Goal: Task Accomplishment & Management: Complete application form

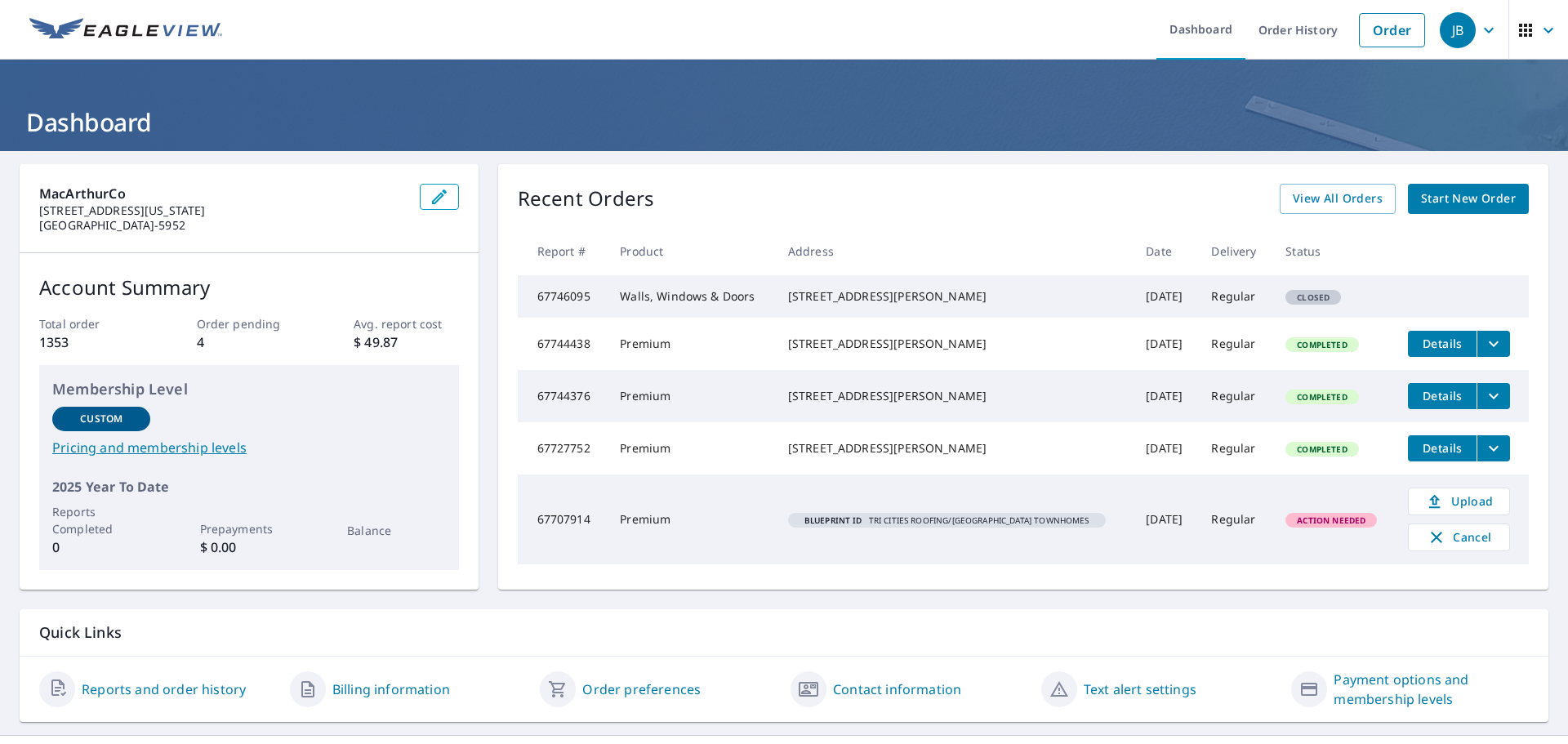
click at [1455, 205] on span "Start New Order" at bounding box center [1468, 198] width 95 height 21
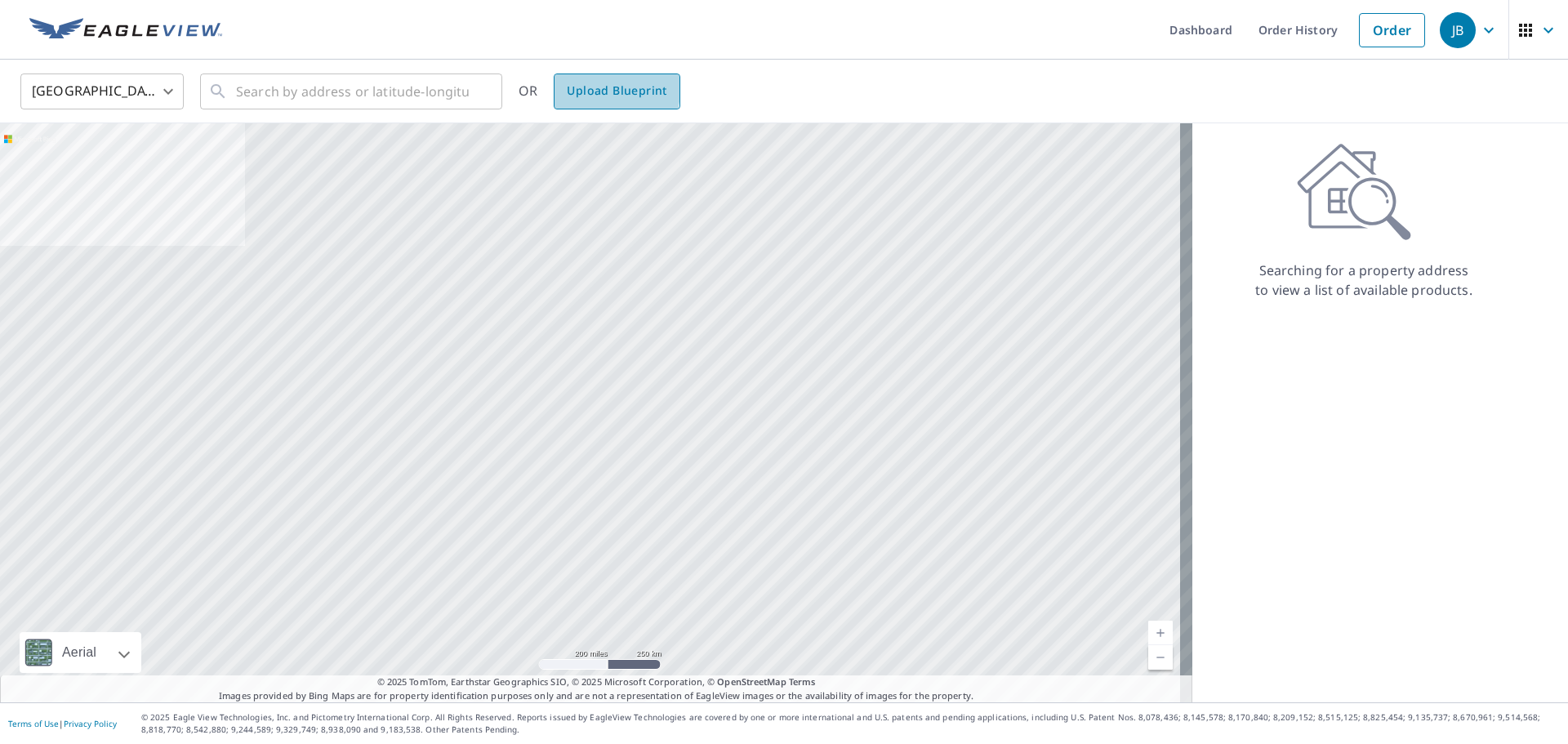
click at [561, 81] on link "Upload Blueprint" at bounding box center [617, 91] width 126 height 36
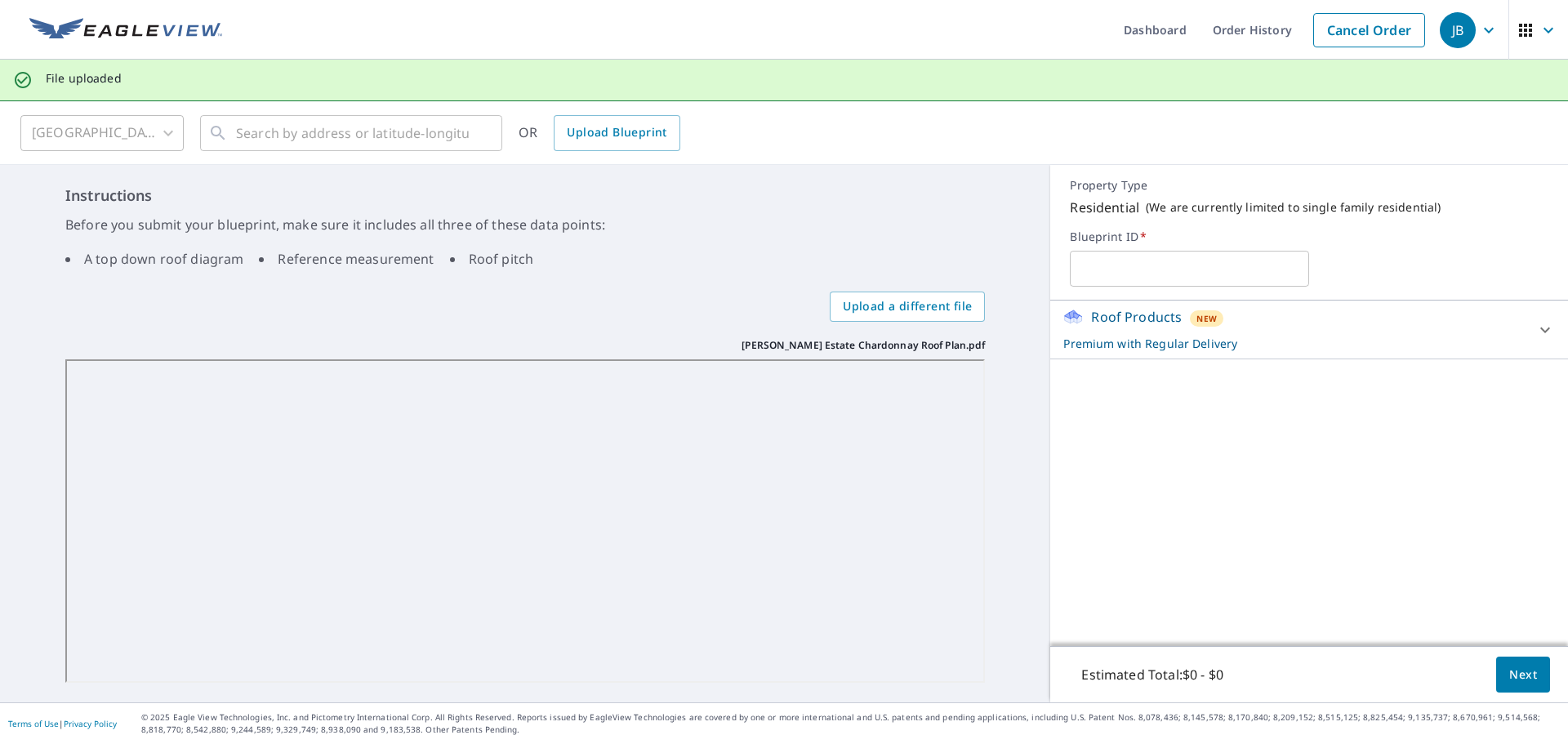
click at [1526, 345] on div at bounding box center [1545, 330] width 39 height 39
click at [1514, 672] on span "Next" at bounding box center [1523, 674] width 27 height 21
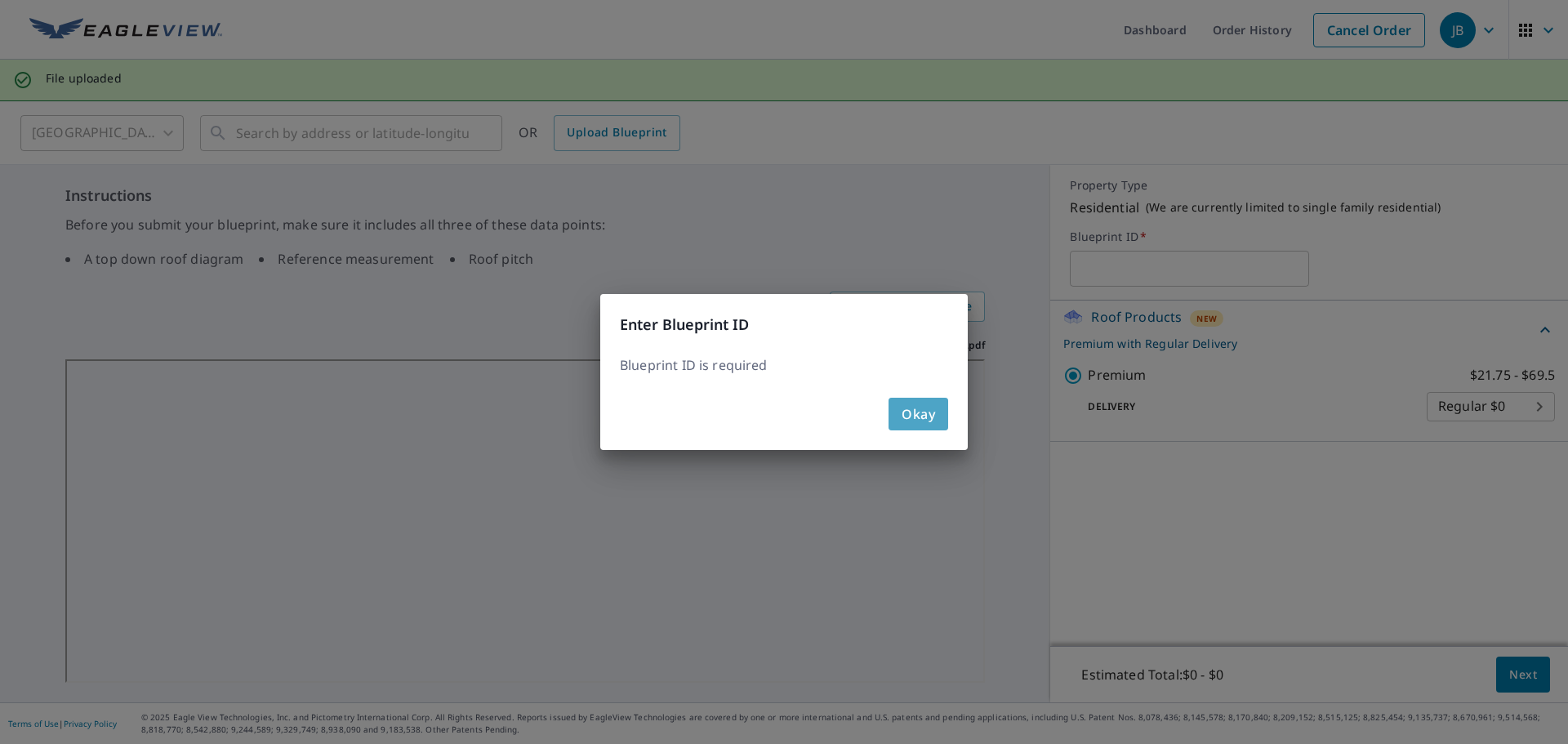
click at [903, 419] on span "Okay" at bounding box center [919, 414] width 33 height 23
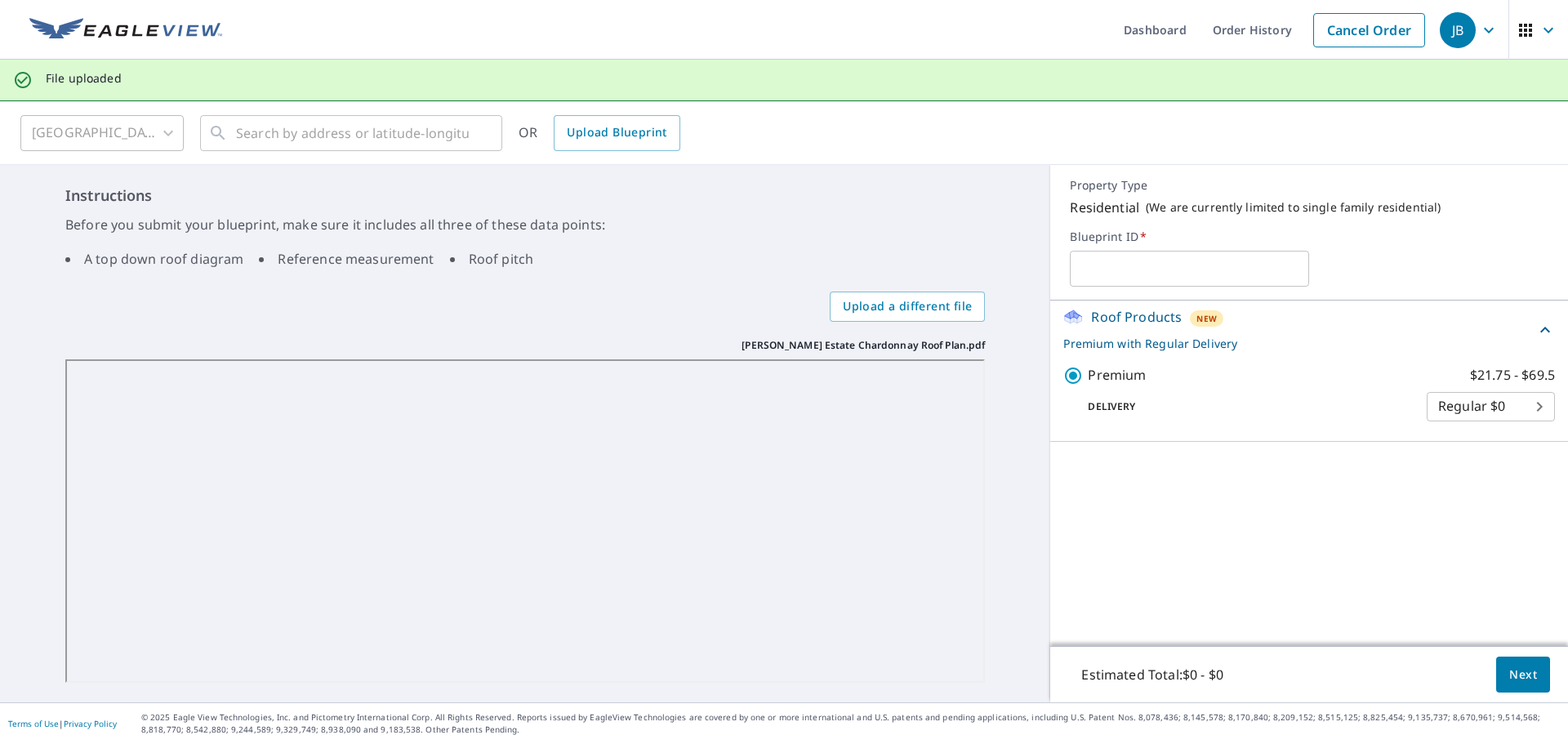
click at [1096, 276] on input "text" at bounding box center [1189, 269] width 239 height 46
click at [1142, 273] on input "text" at bounding box center [1189, 269] width 239 height 46
type input "tri cities roofing/ [GEOGRAPHIC_DATA]"
click at [1496, 674] on button "Next" at bounding box center [1523, 674] width 54 height 36
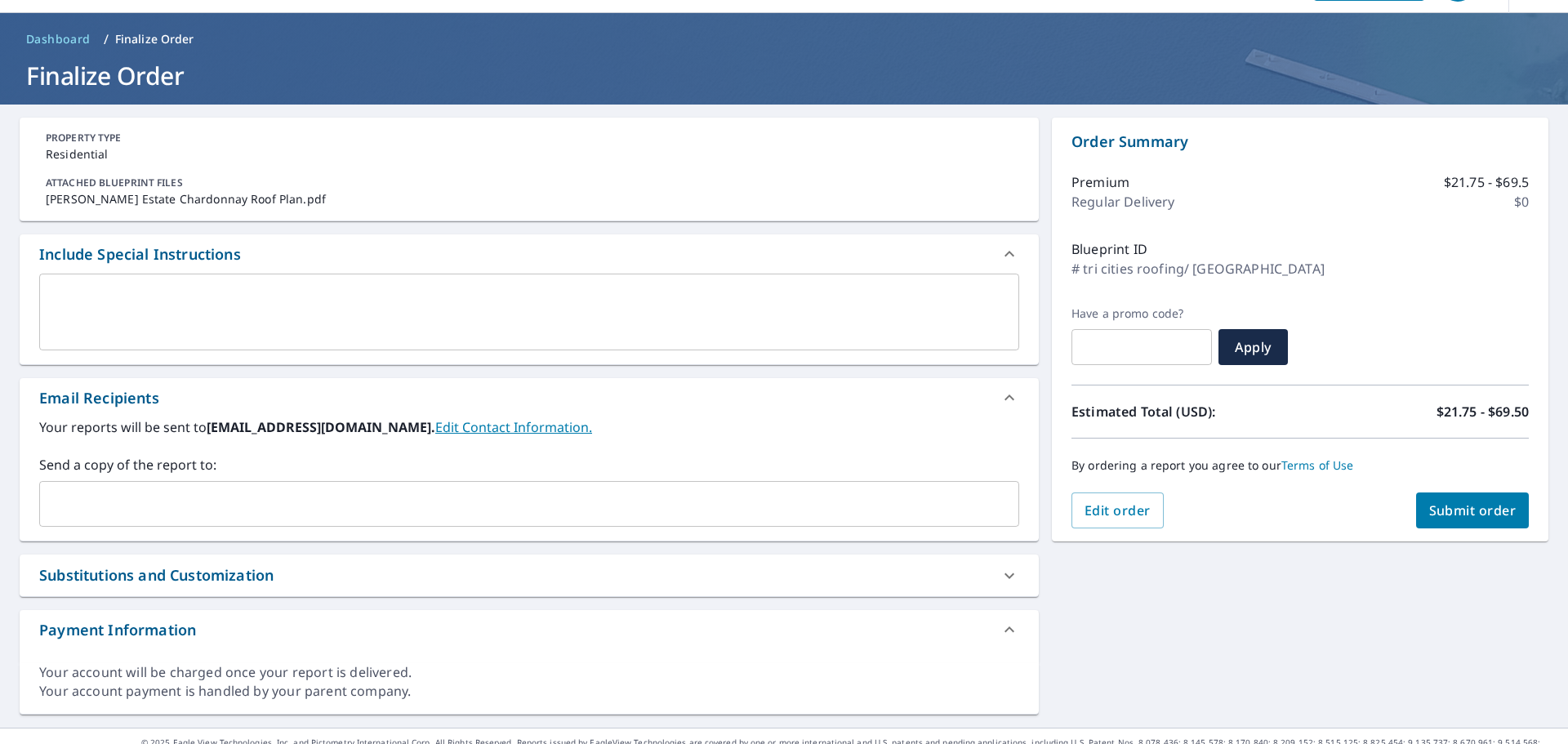
scroll to position [72, 0]
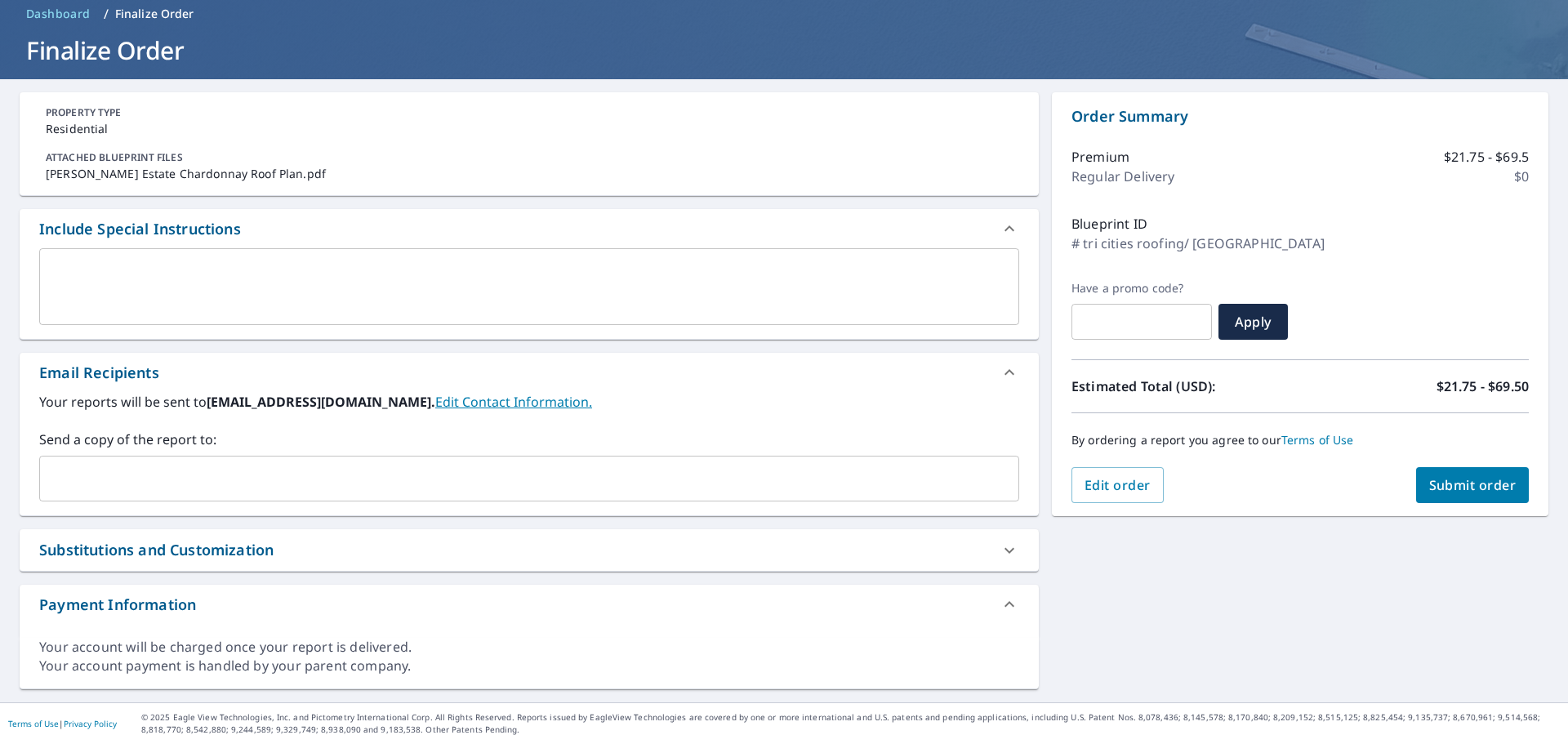
click at [472, 461] on div "​" at bounding box center [530, 478] width 981 height 46
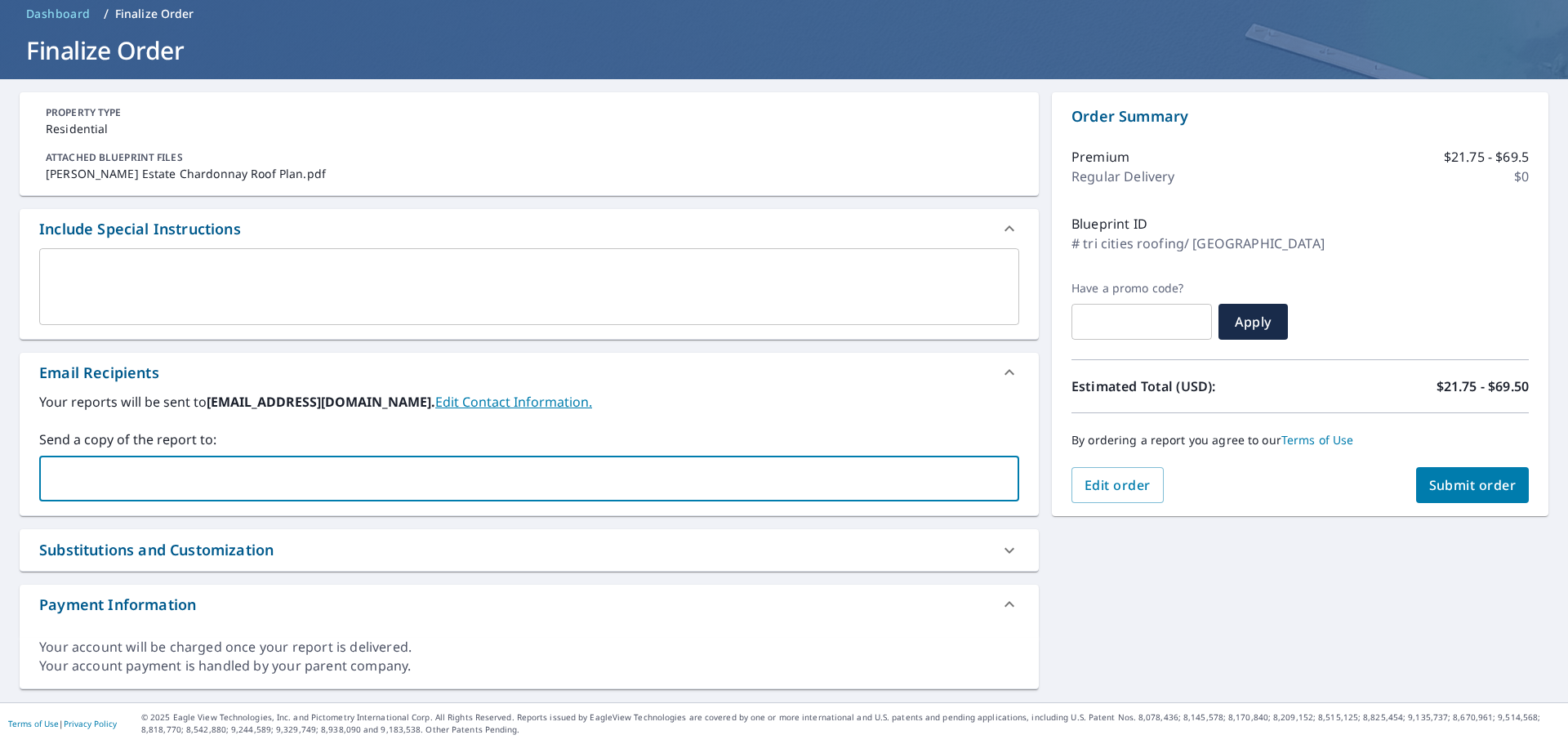
paste input "[EMAIL_ADDRESS][DOMAIN_NAME]"
type input "[EMAIL_ADDRESS][DOMAIN_NAME]"
checkbox input "true"
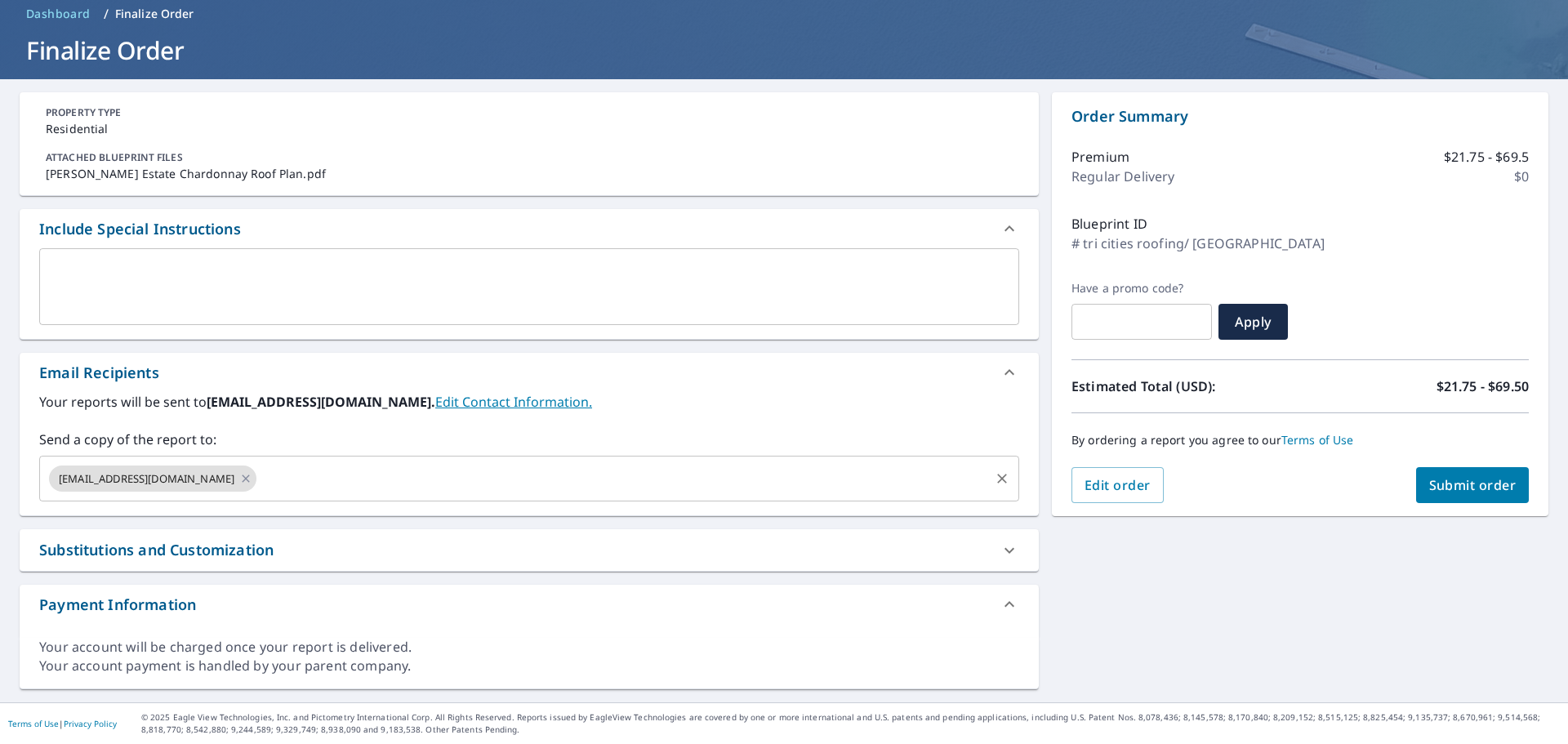
click at [426, 468] on input "text" at bounding box center [623, 478] width 729 height 31
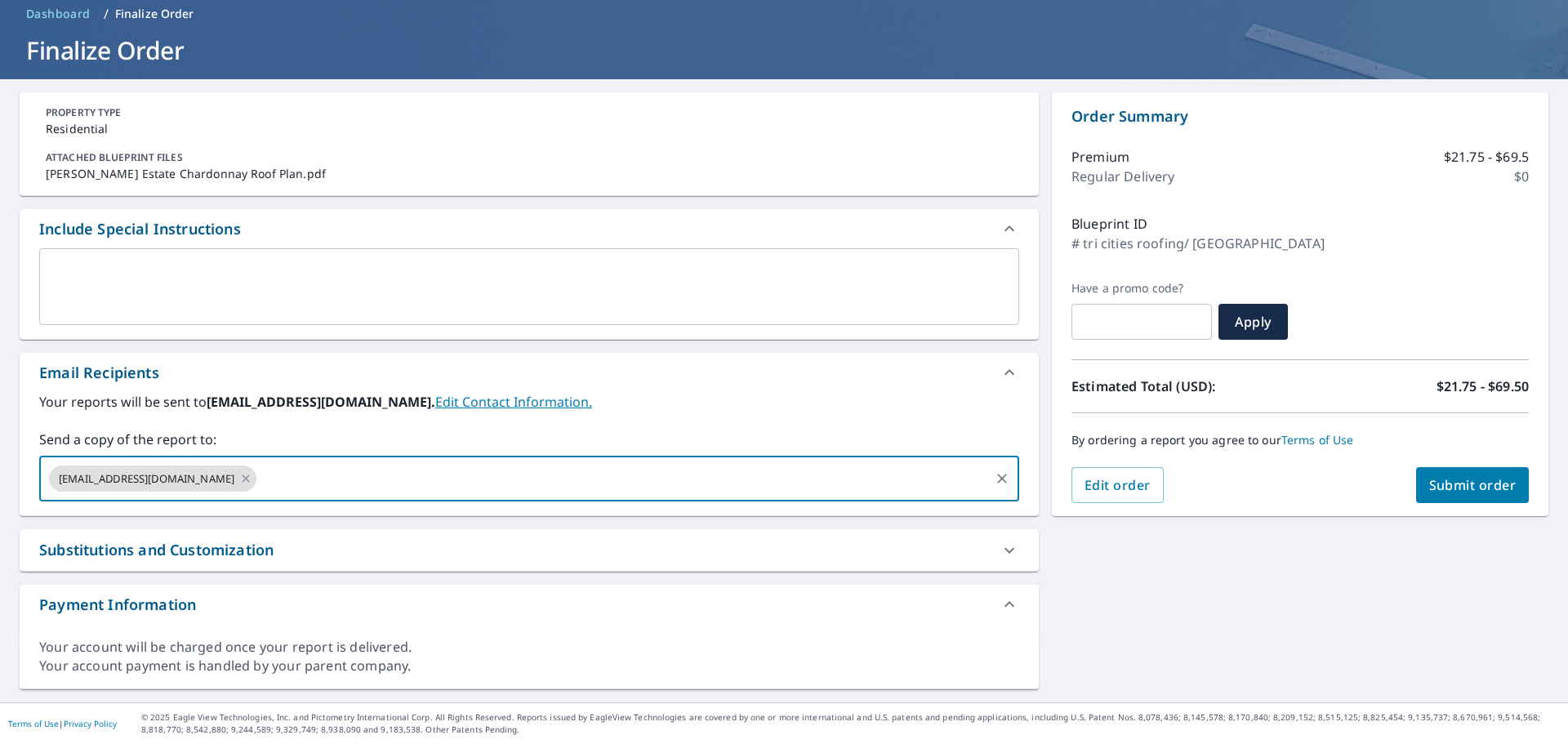
paste input "[EMAIL_ADDRESS][DOMAIN_NAME]"
type input "[EMAIL_ADDRESS][DOMAIN_NAME]"
drag, startPoint x: 408, startPoint y: 480, endPoint x: 204, endPoint y: 476, distance: 204.0
click at [204, 476] on div "[EMAIL_ADDRESS][DOMAIN_NAME] [EMAIL_ADDRESS][DOMAIN_NAME] ​" at bounding box center [530, 478] width 981 height 46
click at [339, 473] on input "text" at bounding box center [623, 478] width 729 height 31
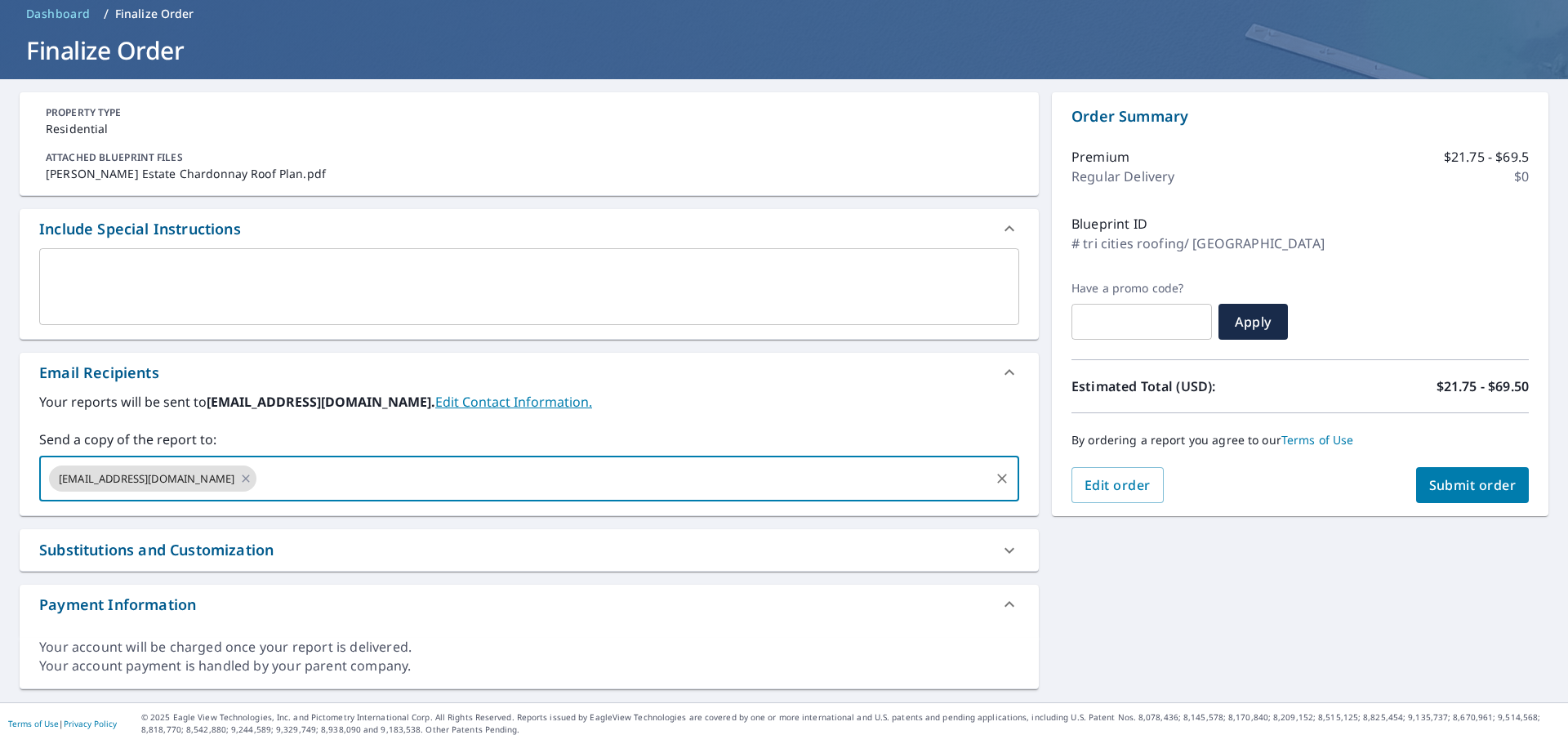
paste input "[EMAIL_ADDRESS][DOMAIN_NAME]"
type input "[EMAIL_ADDRESS][DOMAIN_NAME]"
checkbox input "true"
click at [545, 479] on input "text" at bounding box center [730, 478] width 516 height 31
paste input "[PERSON_NAME] <[EMAIL_ADDRESS][DOMAIN_NAME]>"
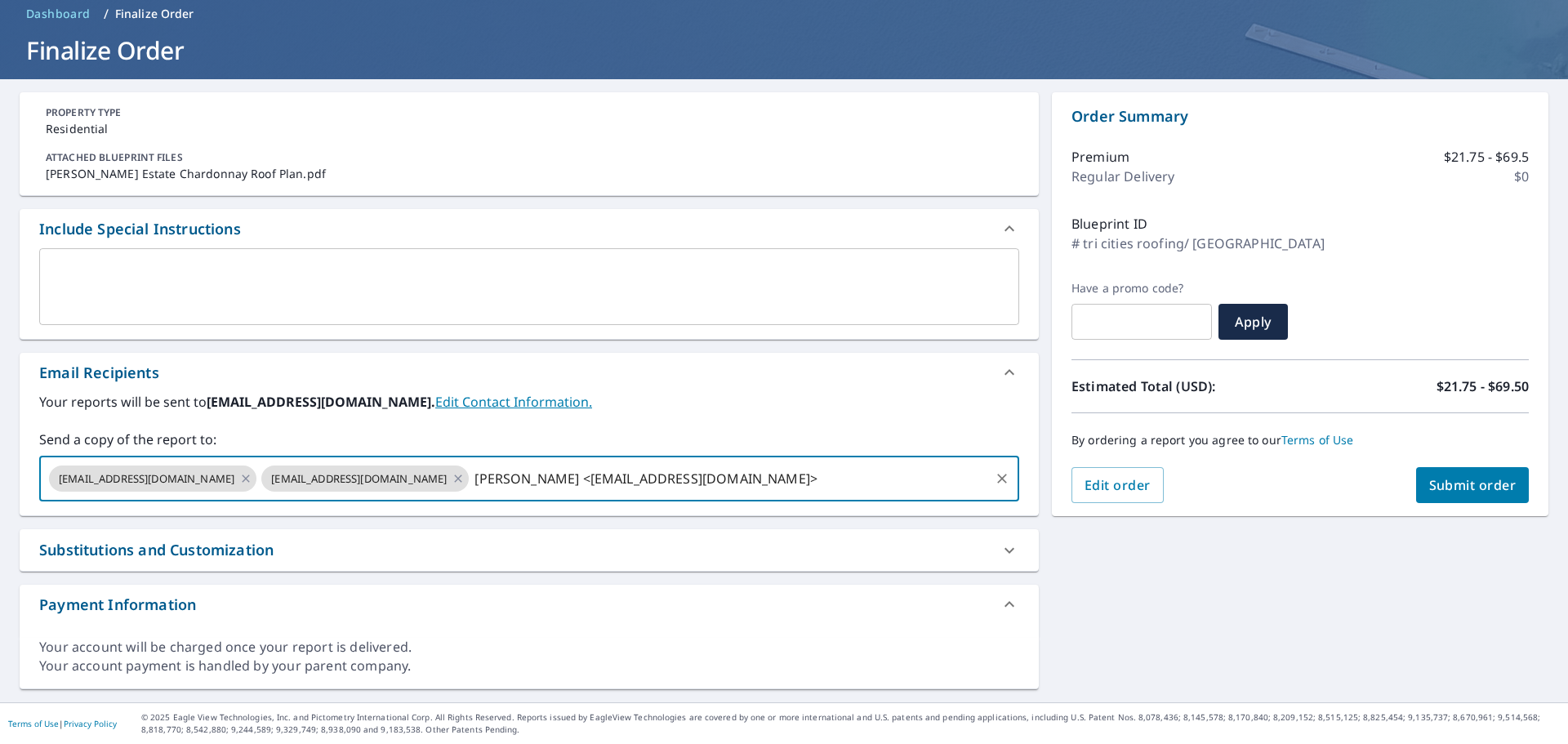
click at [475, 478] on input "[PERSON_NAME] <[EMAIL_ADDRESS][DOMAIN_NAME]>" at bounding box center [730, 478] width 516 height 31
click at [564, 474] on input "[EMAIL_ADDRESS][DOMAIN_NAME]>" at bounding box center [730, 478] width 516 height 31
type input "[EMAIL_ADDRESS][DOMAIN_NAME]"
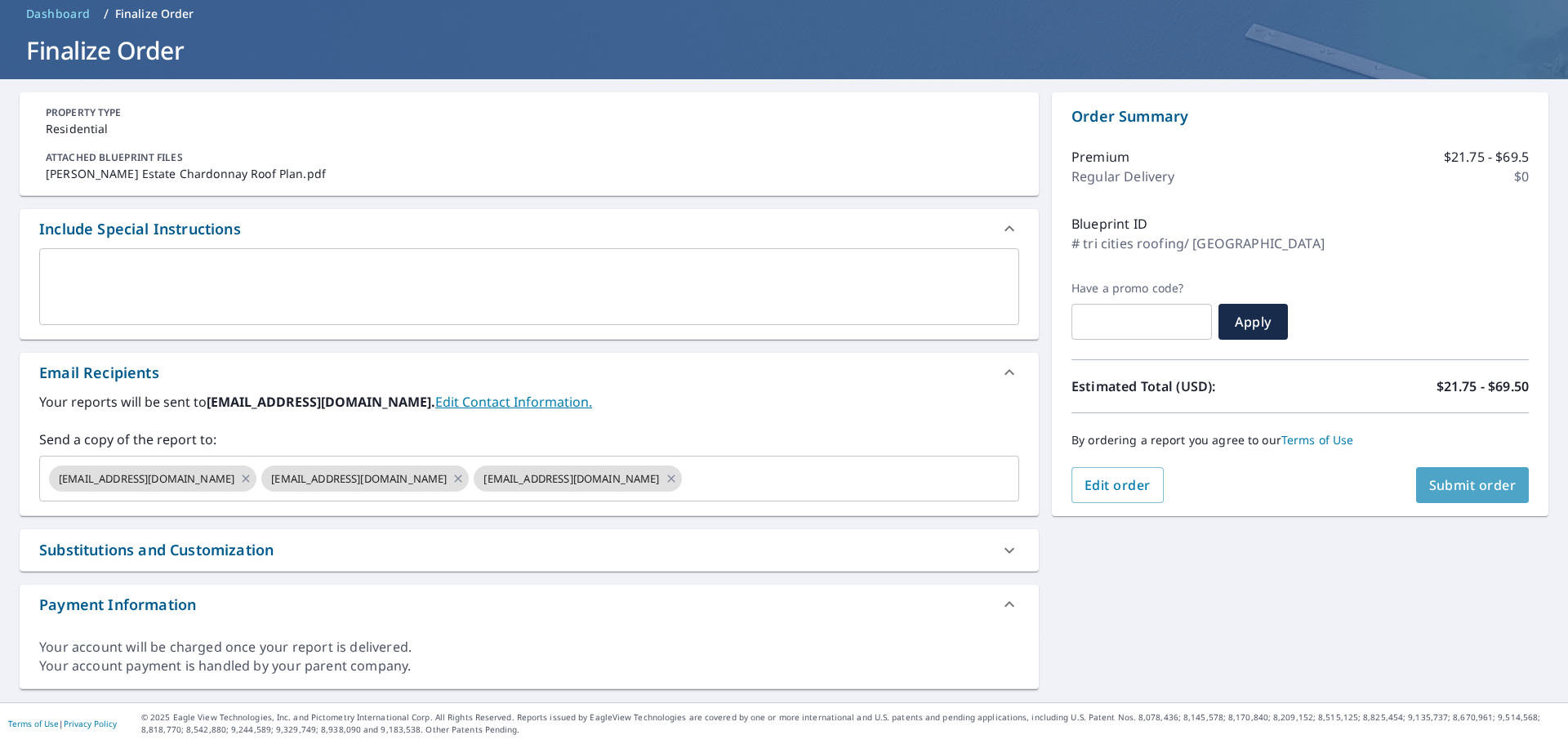
click at [1439, 486] on span "Submit order" at bounding box center [1473, 485] width 87 height 18
checkbox input "true"
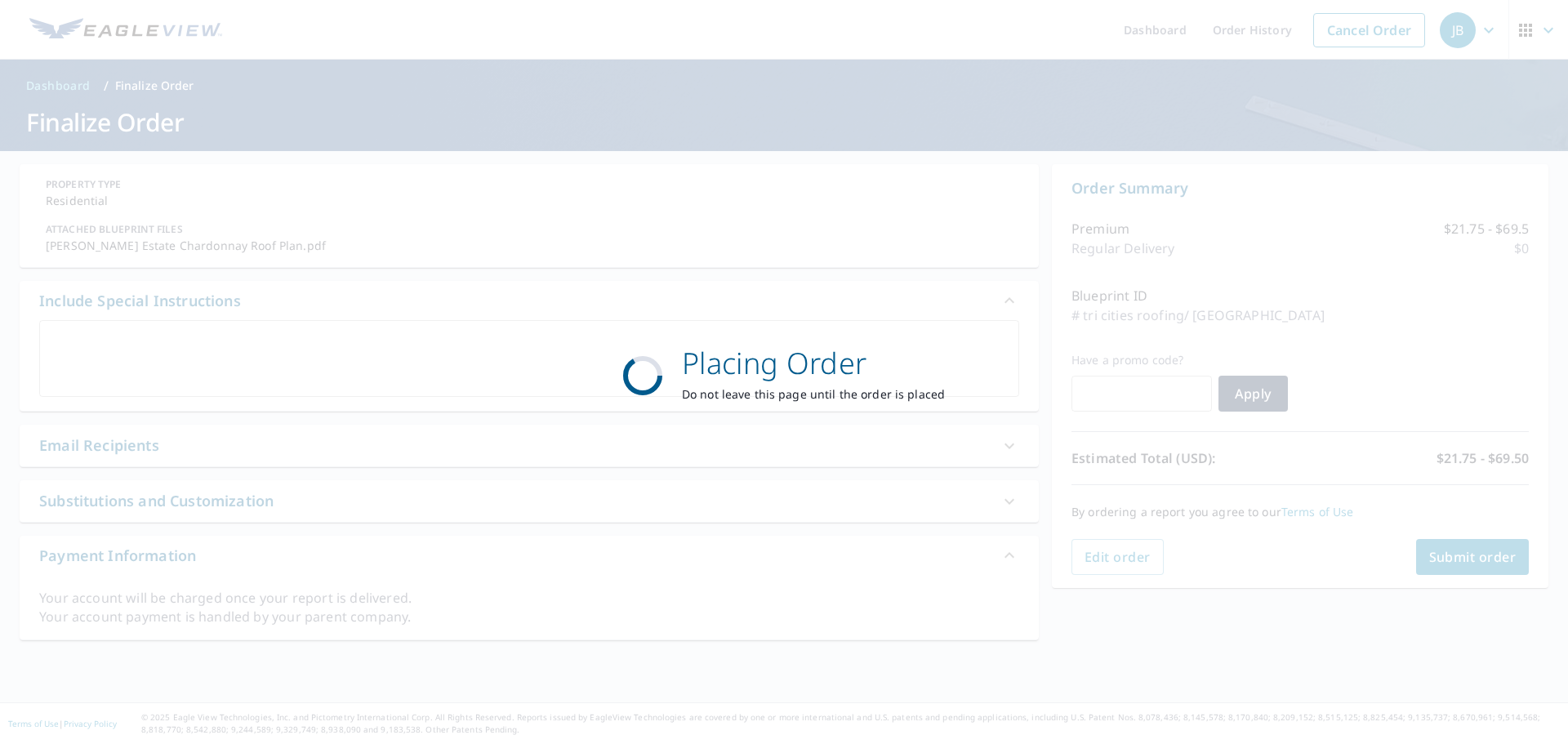
scroll to position [0, 0]
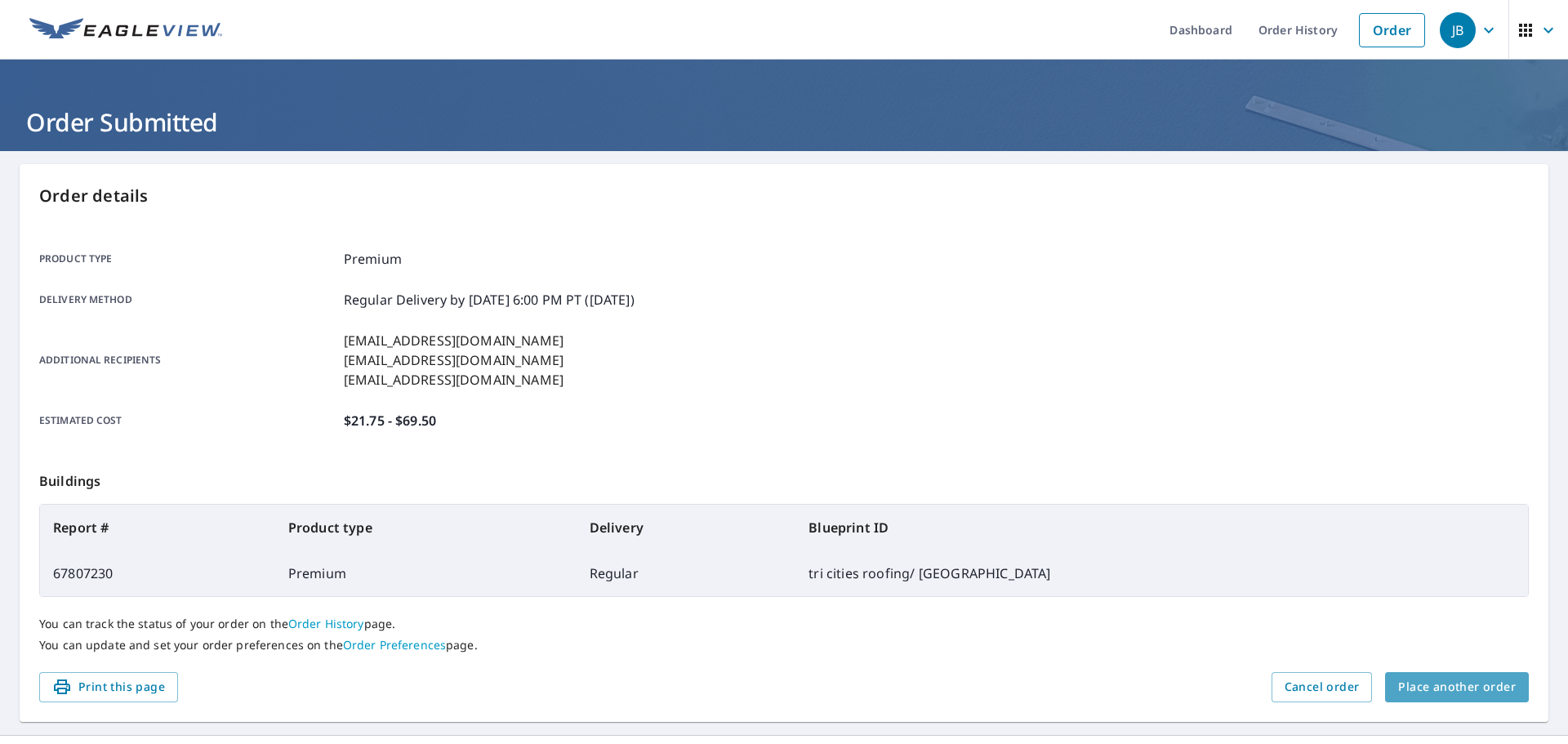
click at [1467, 682] on span "Place another order" at bounding box center [1457, 687] width 118 height 21
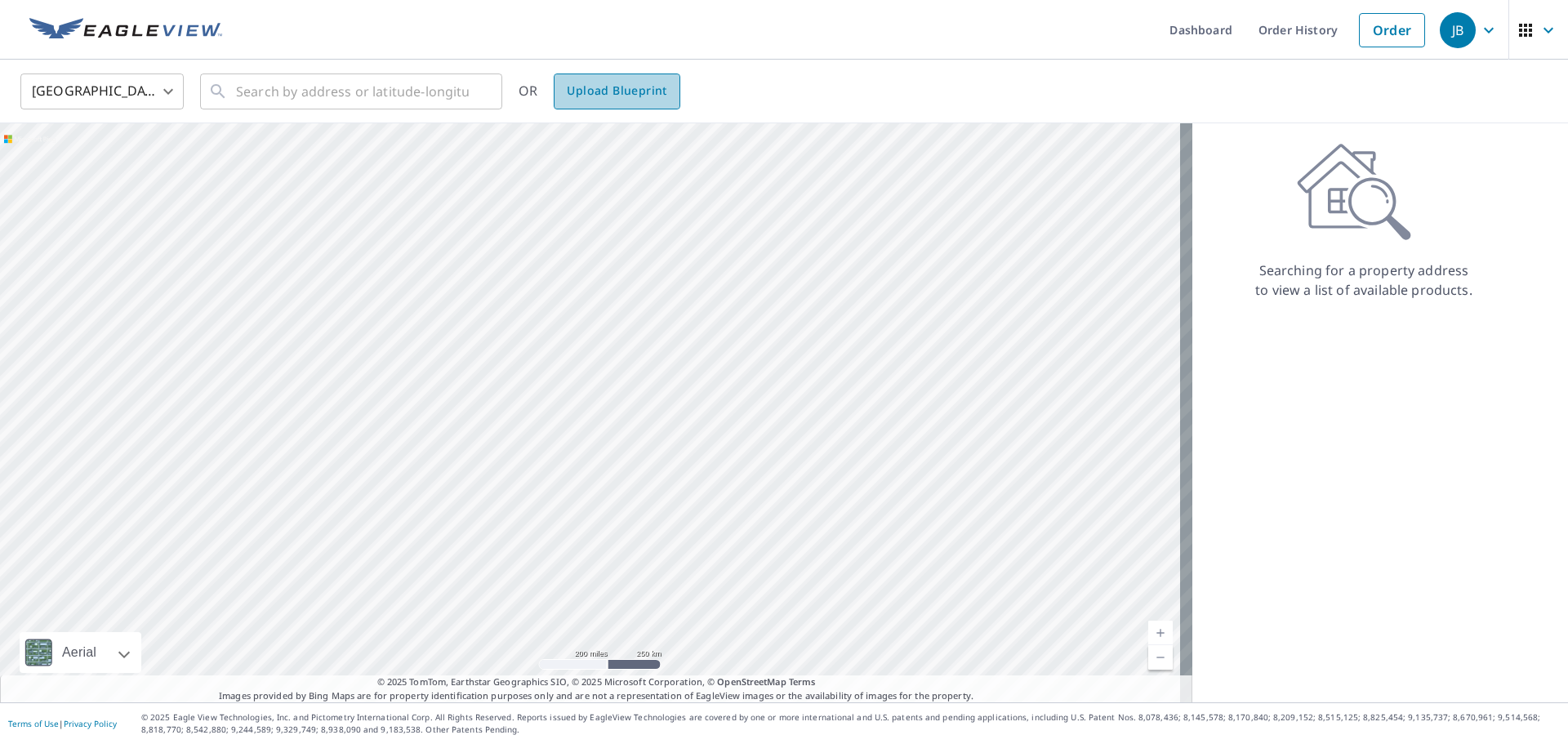
click at [674, 87] on link "Upload Blueprint" at bounding box center [617, 91] width 126 height 36
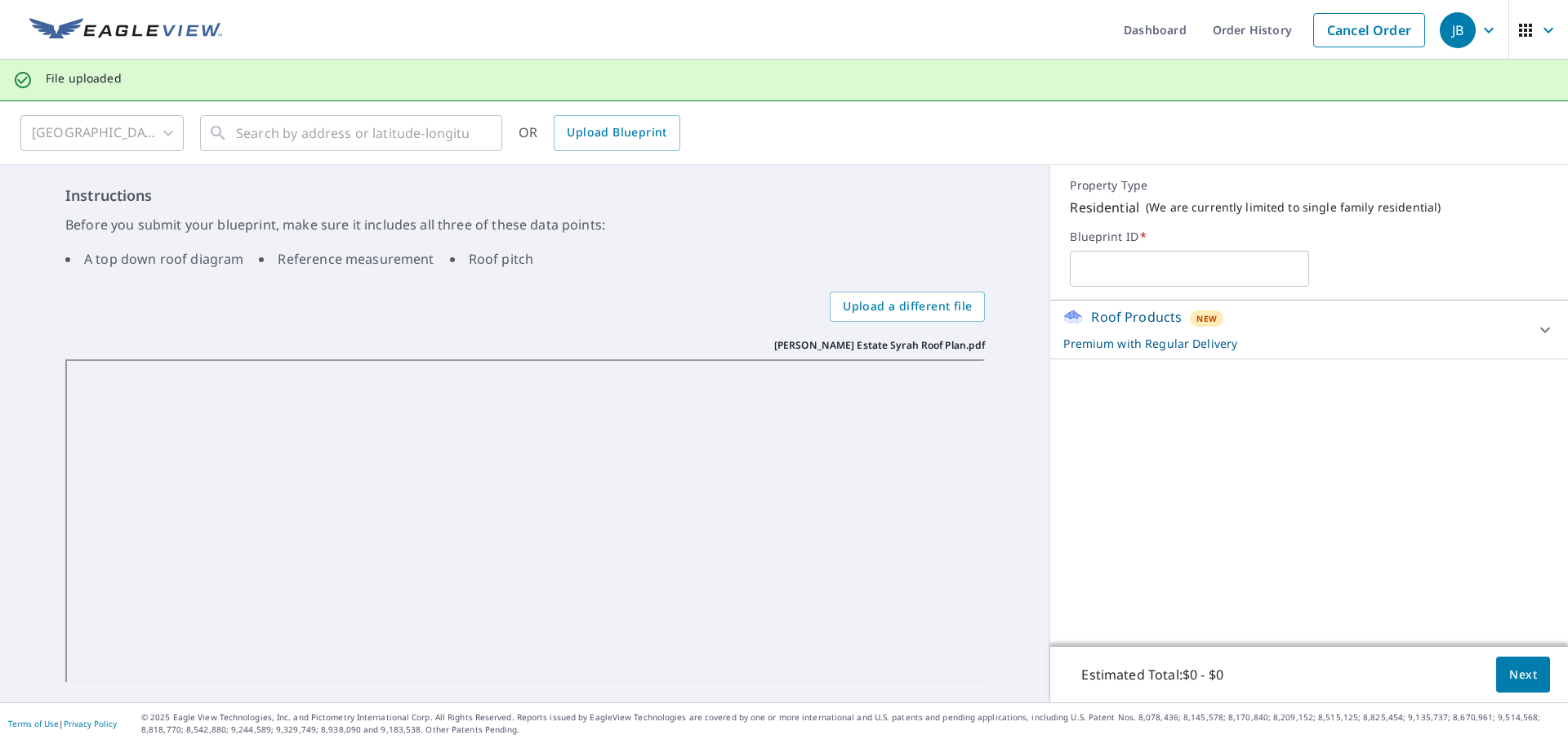
drag, startPoint x: 1157, startPoint y: 312, endPoint x: 1158, endPoint y: 296, distance: 16.0
click at [1157, 299] on div "Property Type Residential ( We are currently limited to single family residenti…" at bounding box center [1309, 433] width 518 height 537
click at [1163, 272] on input "text" at bounding box center [1189, 269] width 239 height 46
type input "tri cities roofing/ [GEOGRAPHIC_DATA]"
click at [1496, 668] on button "Next" at bounding box center [1523, 674] width 54 height 36
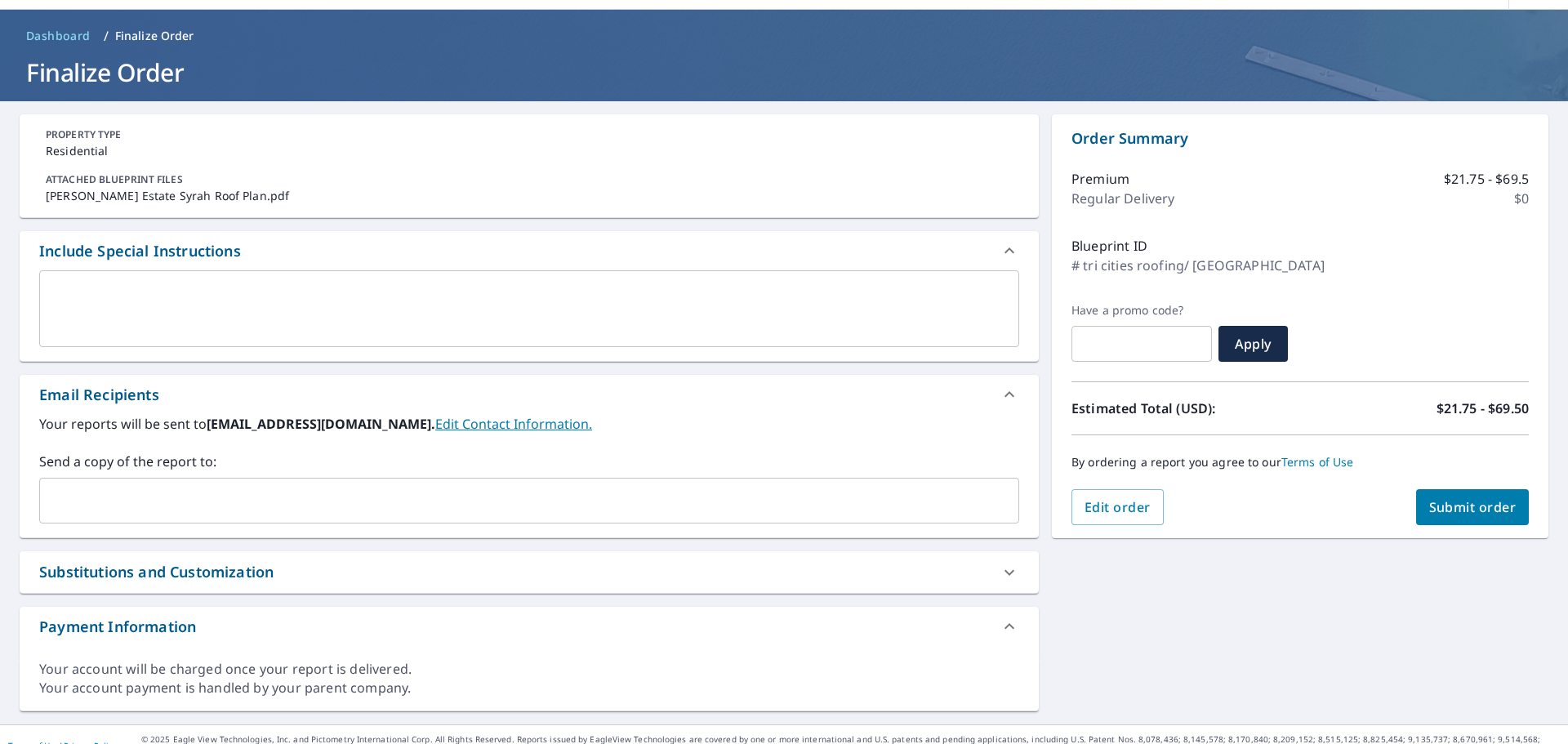
scroll to position [72, 0]
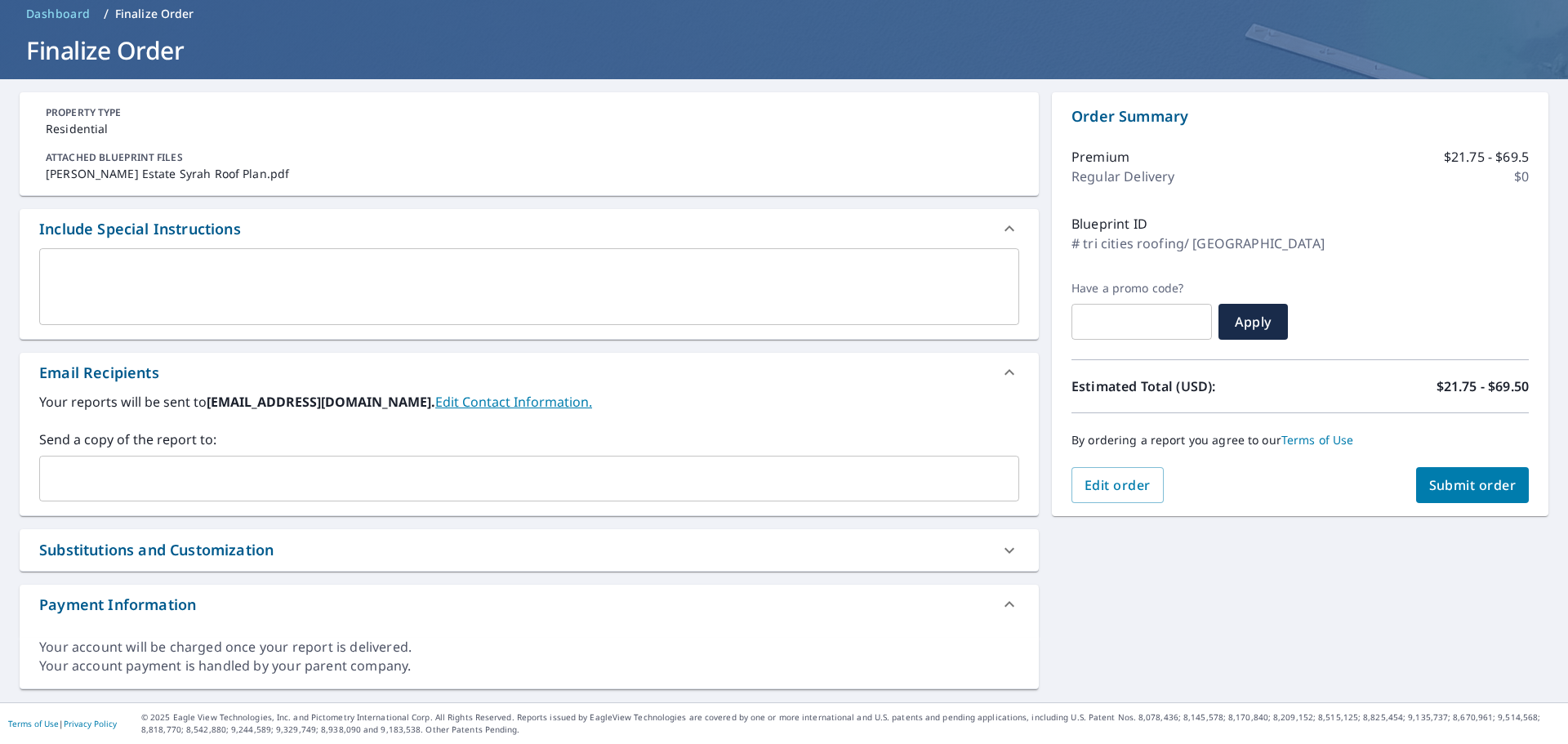
click at [281, 496] on div "​" at bounding box center [530, 478] width 981 height 46
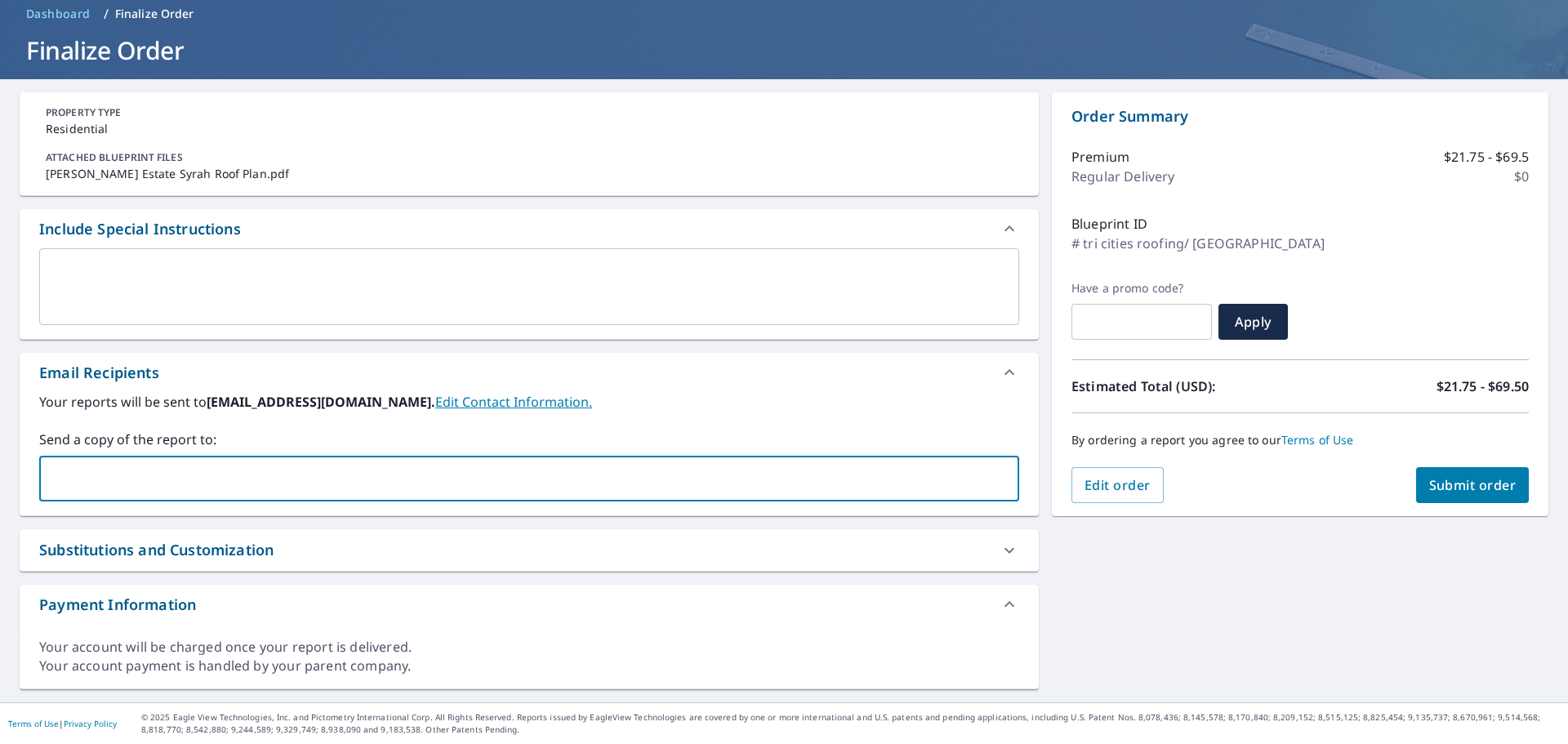
type input "V"
paste input "[PERSON_NAME] <[EMAIL_ADDRESS][DOMAIN_NAME]>"
type input "[EMAIL_ADDRESS][DOMAIN_NAME]"
checkbox input "true"
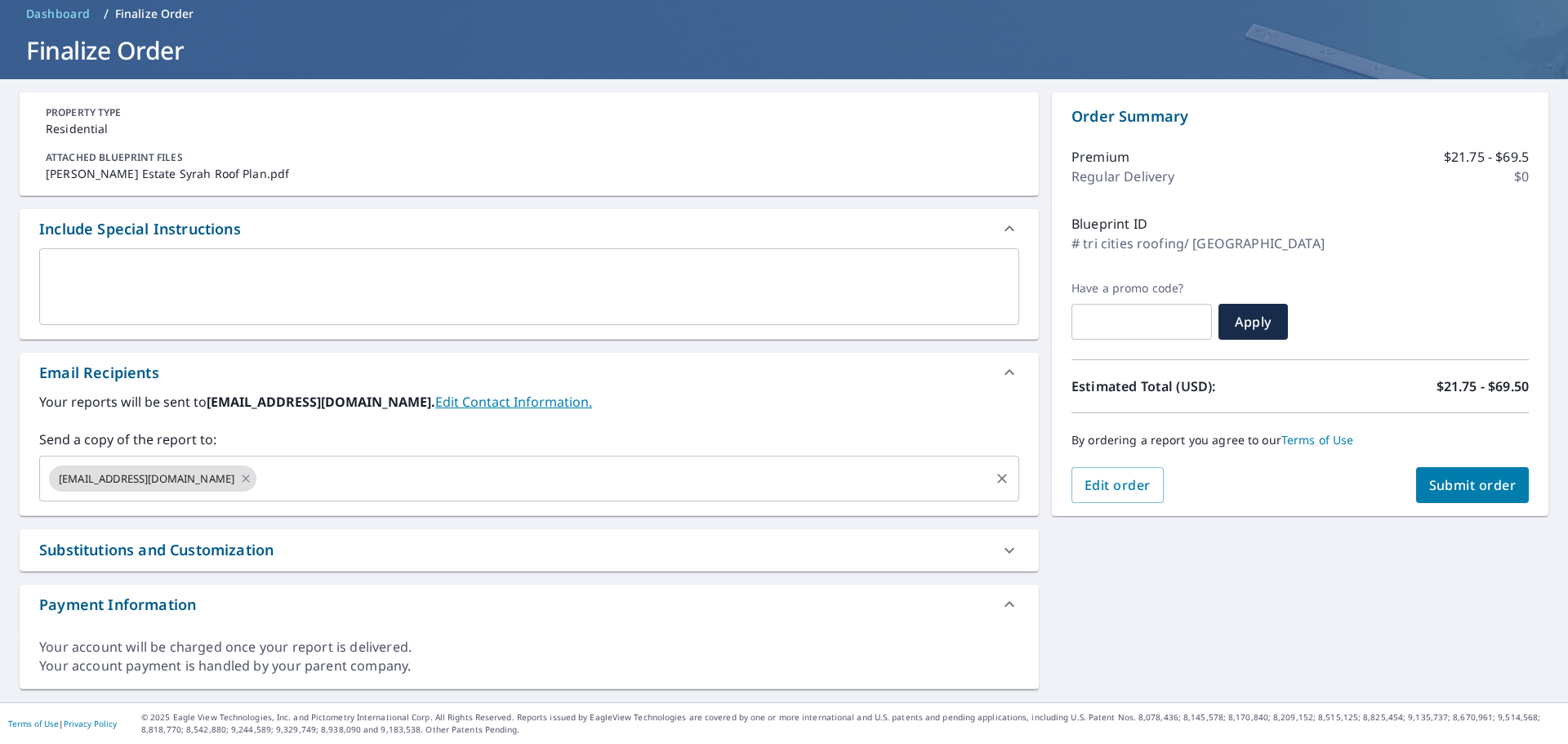
click at [544, 471] on input "text" at bounding box center [623, 478] width 729 height 31
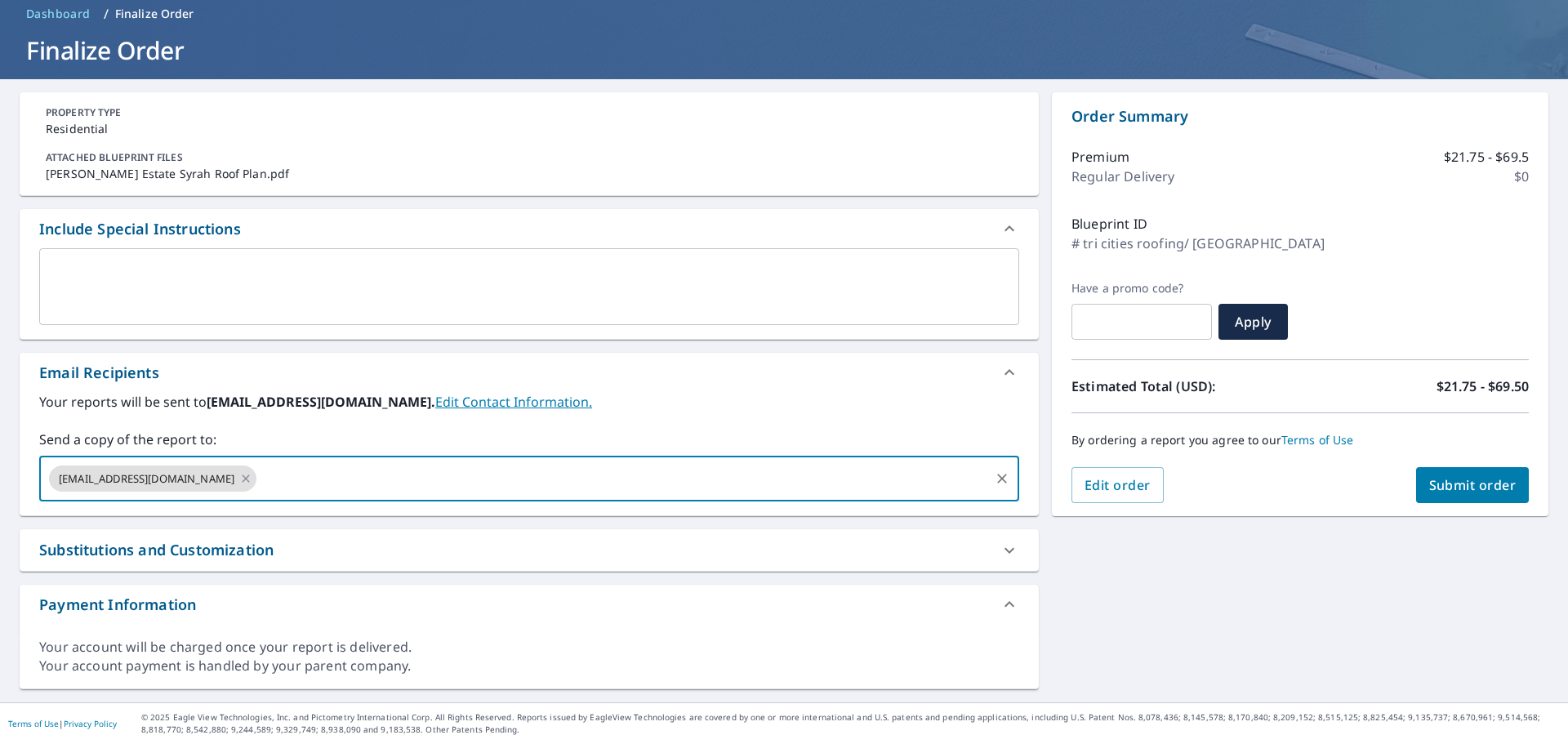
paste input "[EMAIL_ADDRESS][DOMAIN_NAME]"
type input "[EMAIL_ADDRESS][DOMAIN_NAME]"
checkbox input "true"
click at [482, 476] on input "text" at bounding box center [730, 478] width 516 height 31
paste input "[EMAIL_ADDRESS][DOMAIN_NAME]"
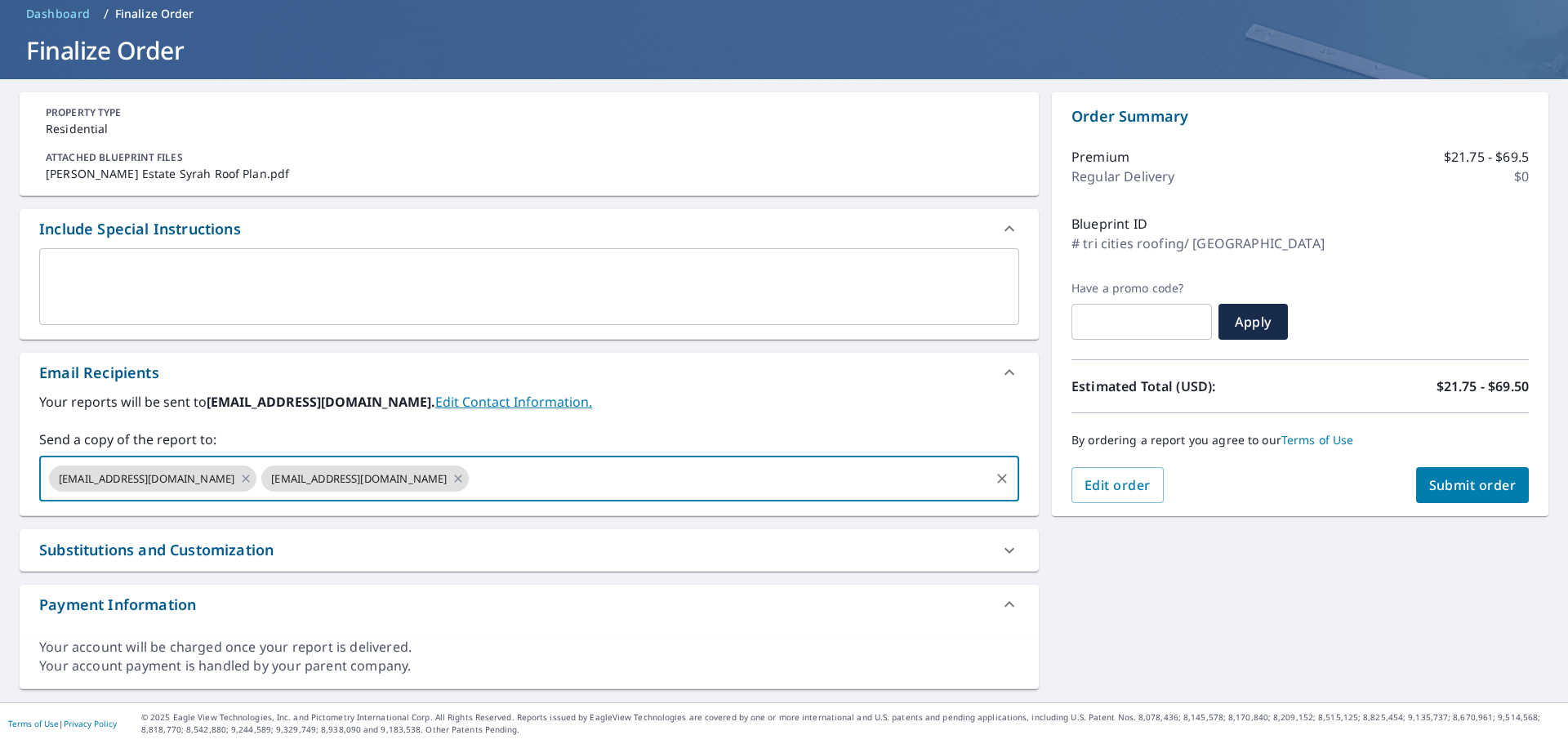
type input "[EMAIL_ADDRESS][DOMAIN_NAME]"
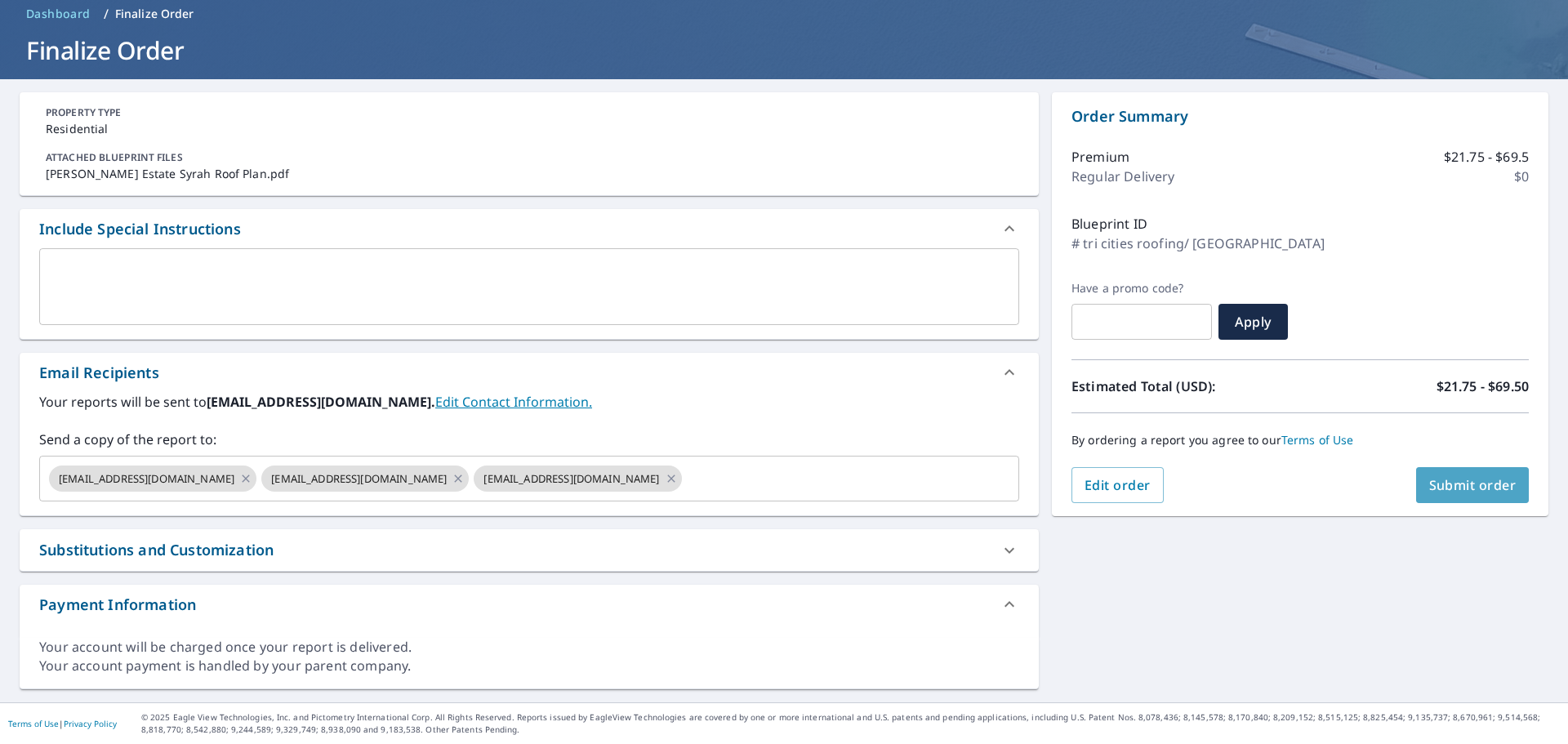
click at [1444, 490] on span "Submit order" at bounding box center [1473, 485] width 87 height 18
checkbox input "true"
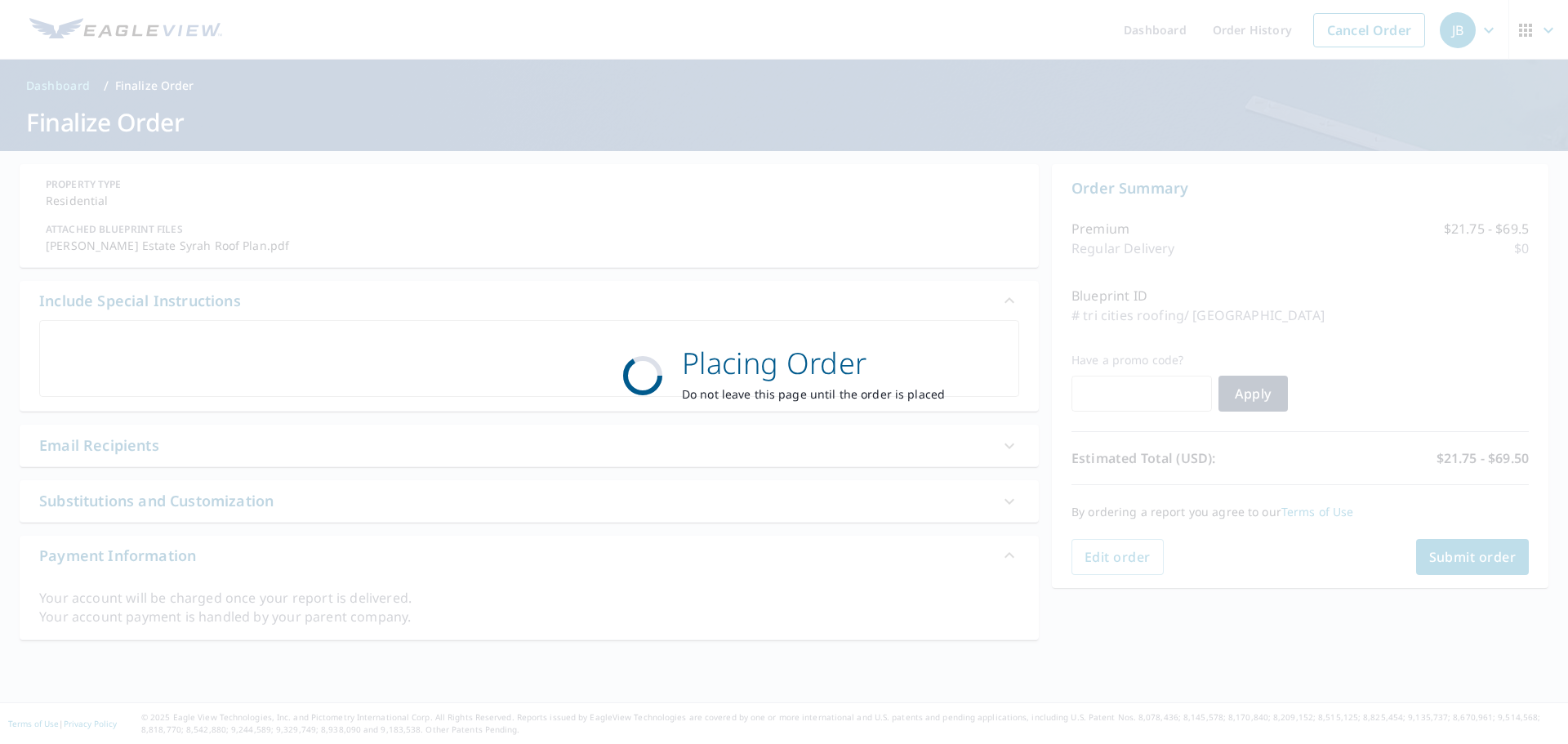
scroll to position [0, 0]
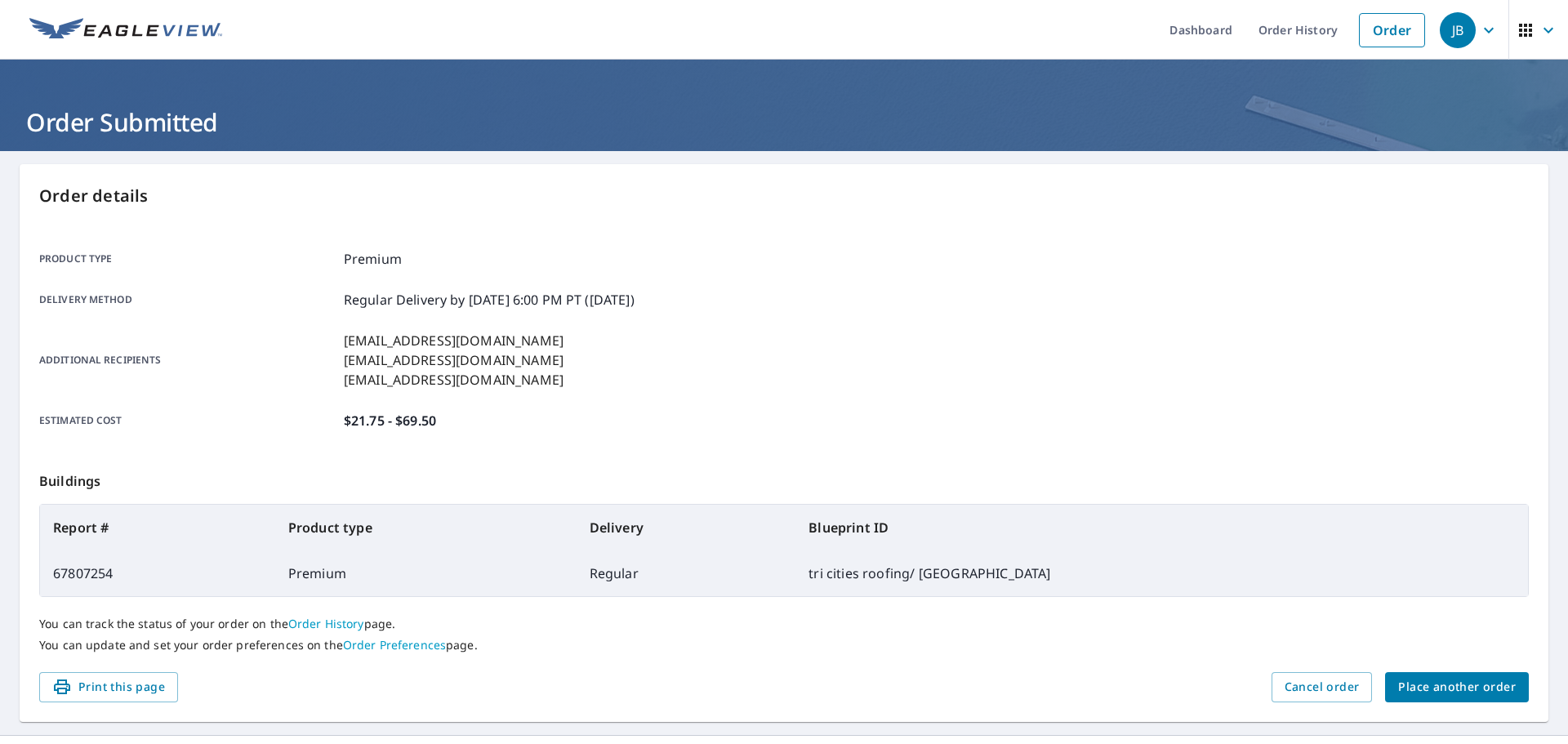
click at [1401, 675] on button "Place another order" at bounding box center [1457, 687] width 144 height 30
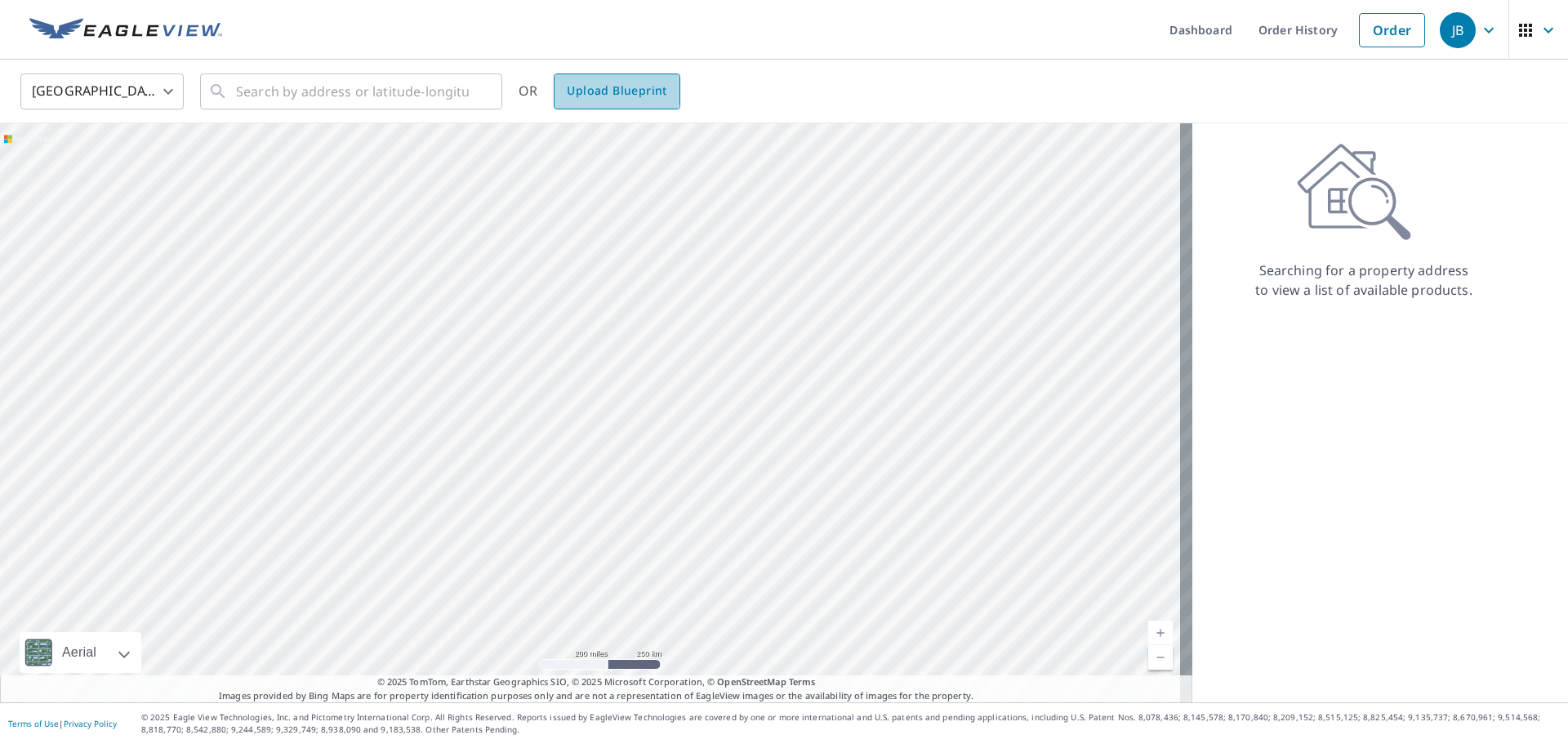
click at [606, 84] on span "Upload Blueprint" at bounding box center [617, 90] width 100 height 21
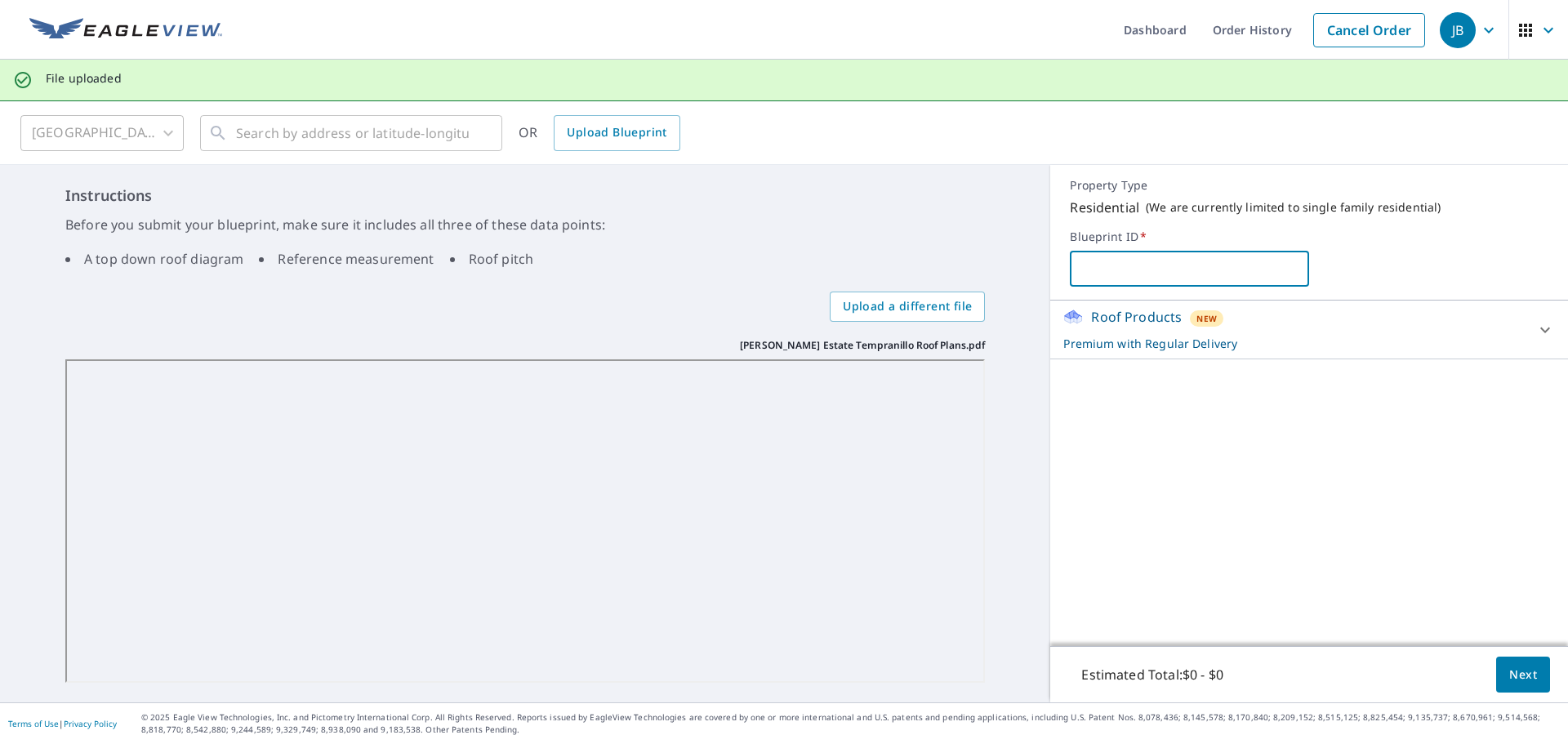
click at [1183, 284] on input "text" at bounding box center [1189, 269] width 239 height 46
drag, startPoint x: 1231, startPoint y: 271, endPoint x: 1182, endPoint y: 275, distance: 49.2
click at [1182, 275] on input "tri cities roofing/ [GEOGRAPHIC_DATA]" at bounding box center [1189, 269] width 239 height 46
type input "tri cities roofing/ tempranillo"
click at [1514, 677] on span "Next" at bounding box center [1523, 674] width 27 height 21
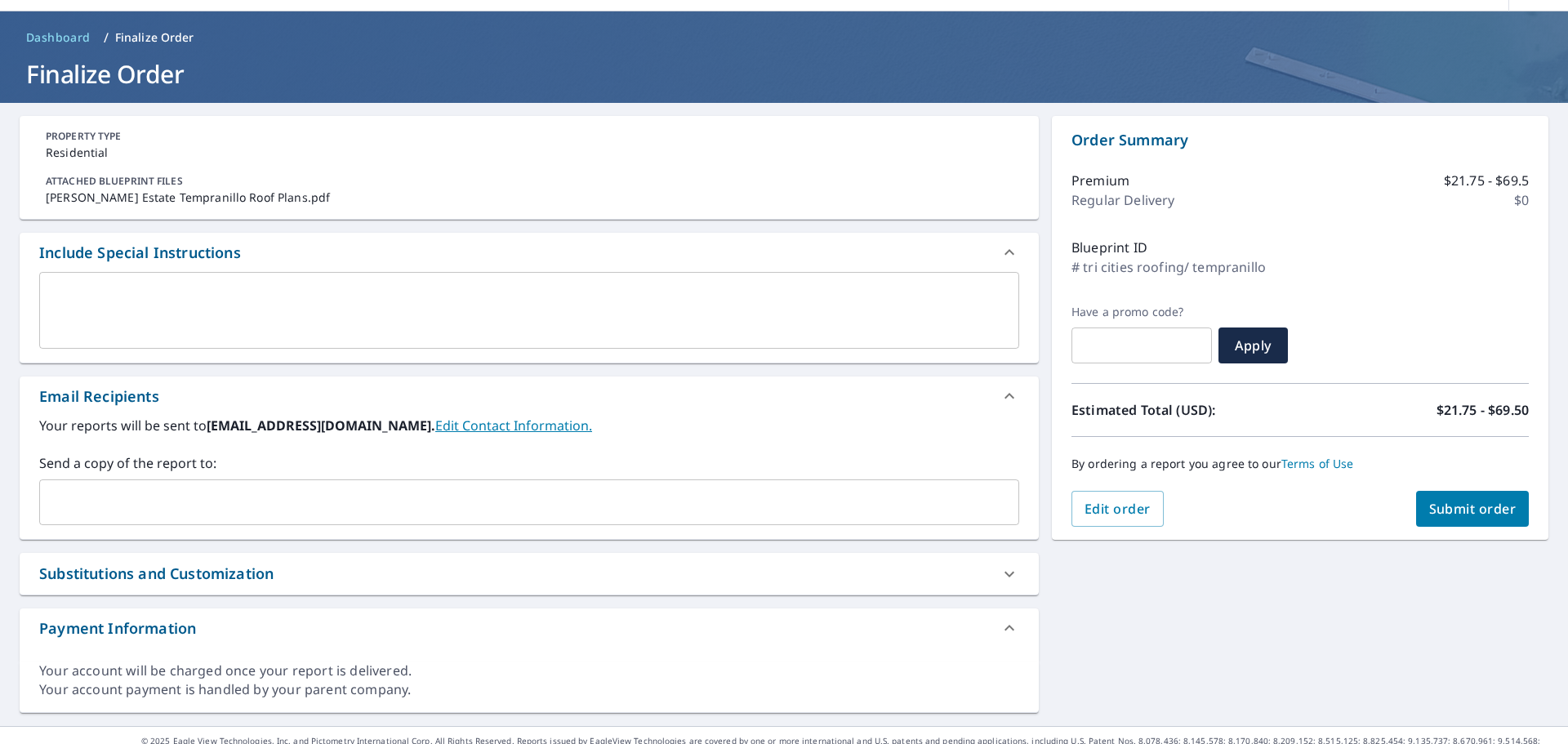
scroll to position [72, 0]
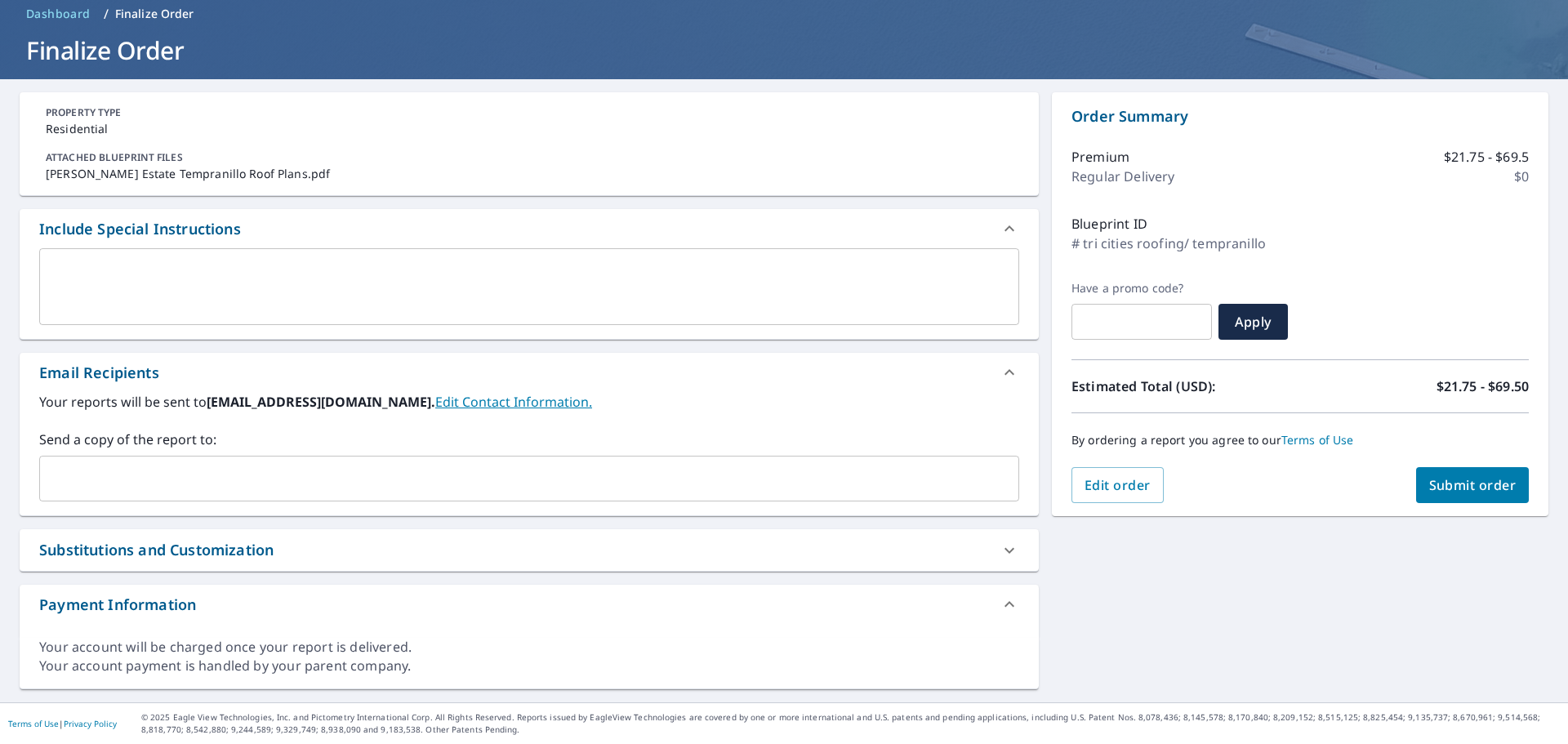
click at [534, 461] on div "​" at bounding box center [530, 478] width 981 height 46
paste input "[EMAIL_ADDRESS][DOMAIN_NAME]"
type input "[EMAIL_ADDRESS][DOMAIN_NAME]"
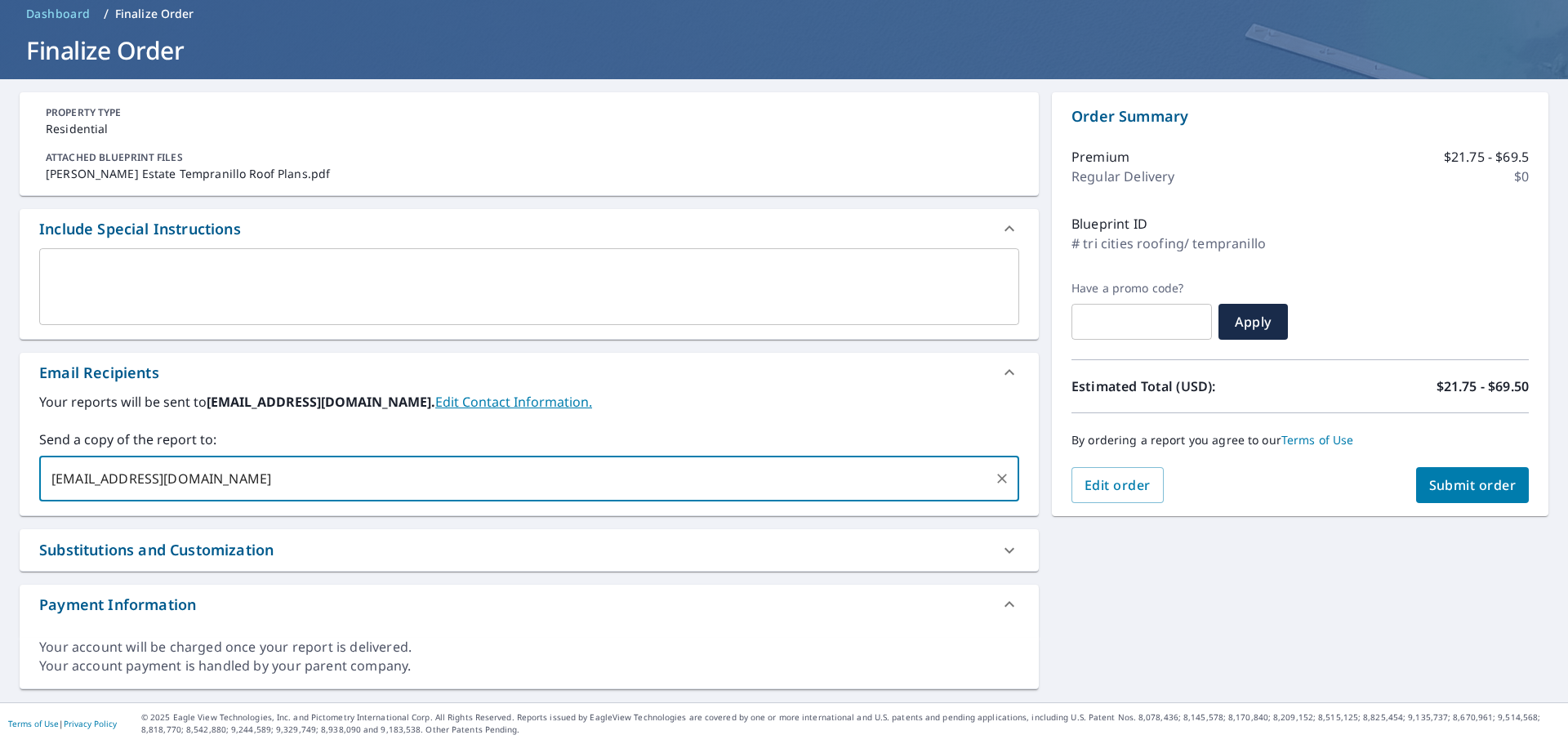
checkbox input "true"
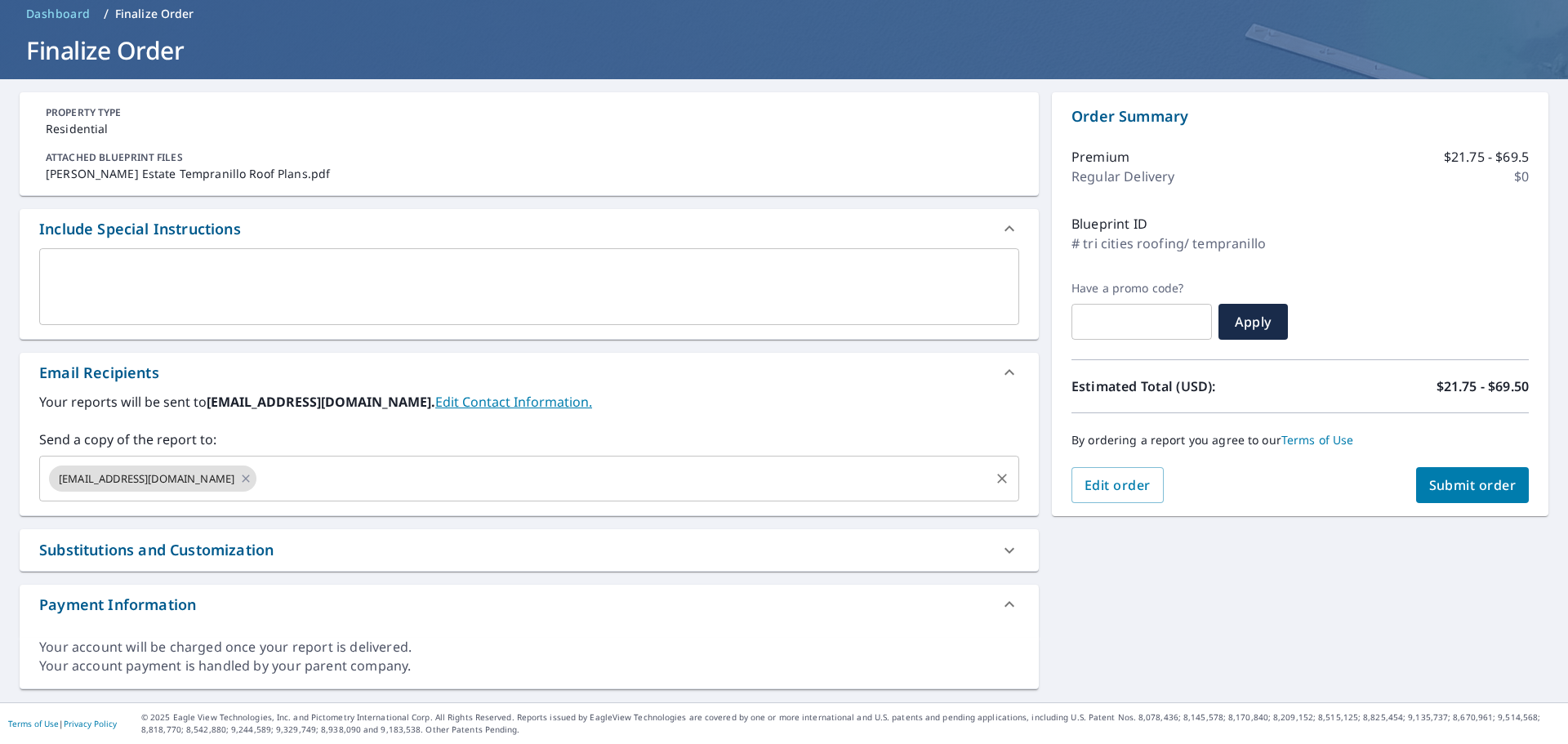
click at [295, 472] on input "text" at bounding box center [623, 478] width 729 height 31
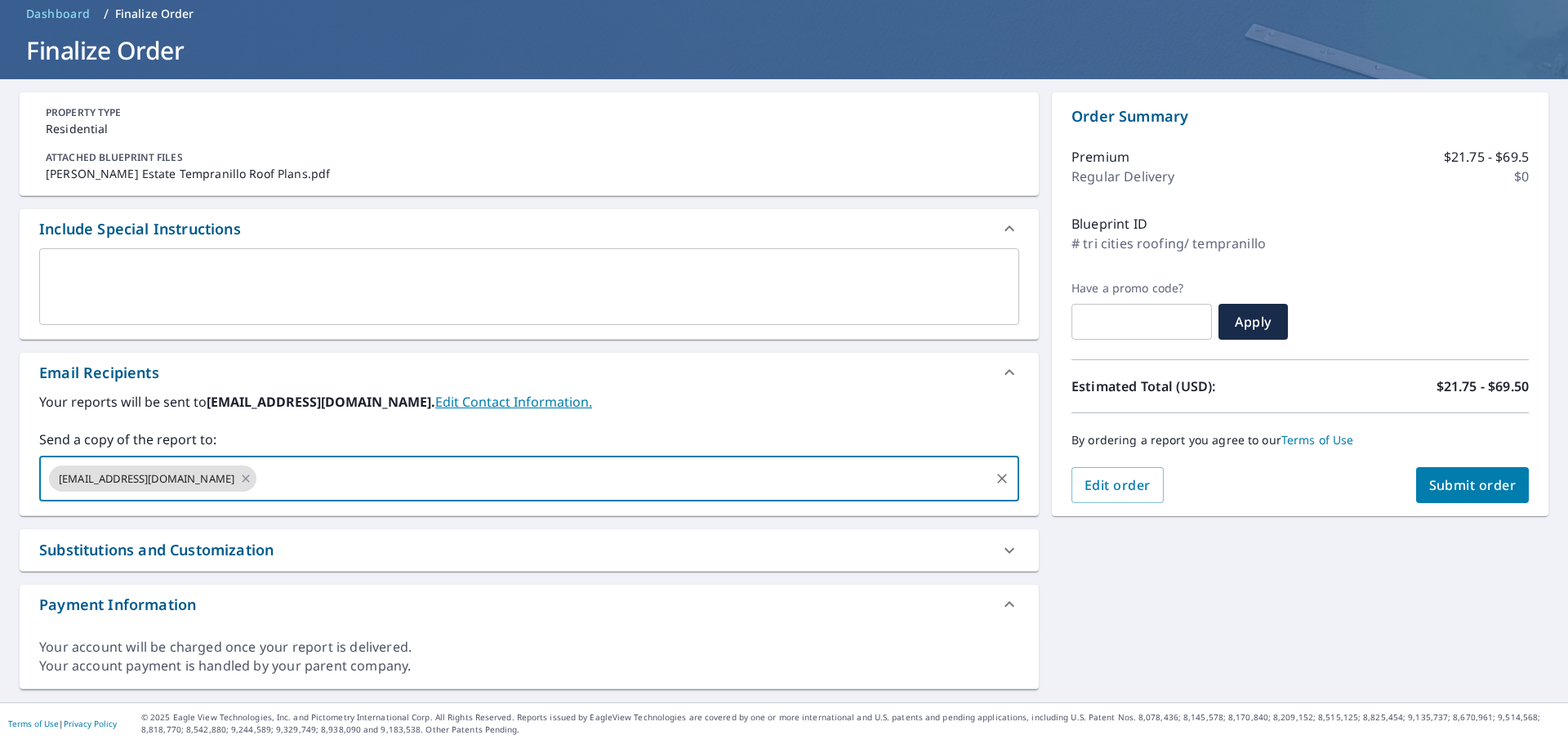
paste input "[PERSON_NAME] <[EMAIL_ADDRESS][DOMAIN_NAME]>"
type input "[EMAIL_ADDRESS][DOMAIN_NAME]"
checkbox input "true"
click at [472, 480] on input "text" at bounding box center [730, 478] width 516 height 31
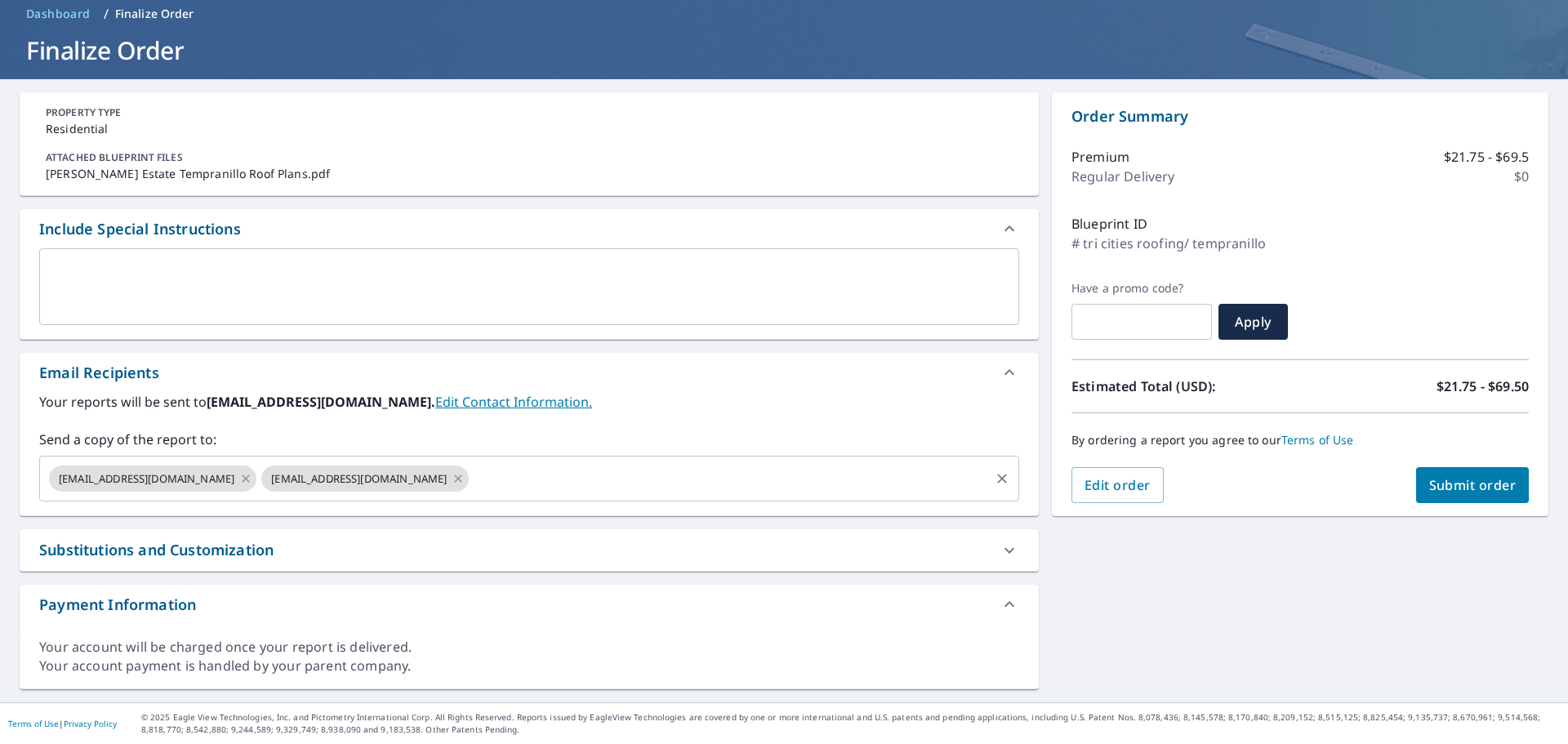
drag, startPoint x: 665, startPoint y: 507, endPoint x: 660, endPoint y: 498, distance: 10.3
click at [663, 507] on div "Your reports will be sent to [EMAIL_ADDRESS][DOMAIN_NAME]. Edit Contact Informa…" at bounding box center [530, 454] width 1020 height 124
click at [661, 495] on div "[EMAIL_ADDRESS][DOMAIN_NAME] [EMAIL_ADDRESS][DOMAIN_NAME] ​" at bounding box center [530, 478] width 981 height 46
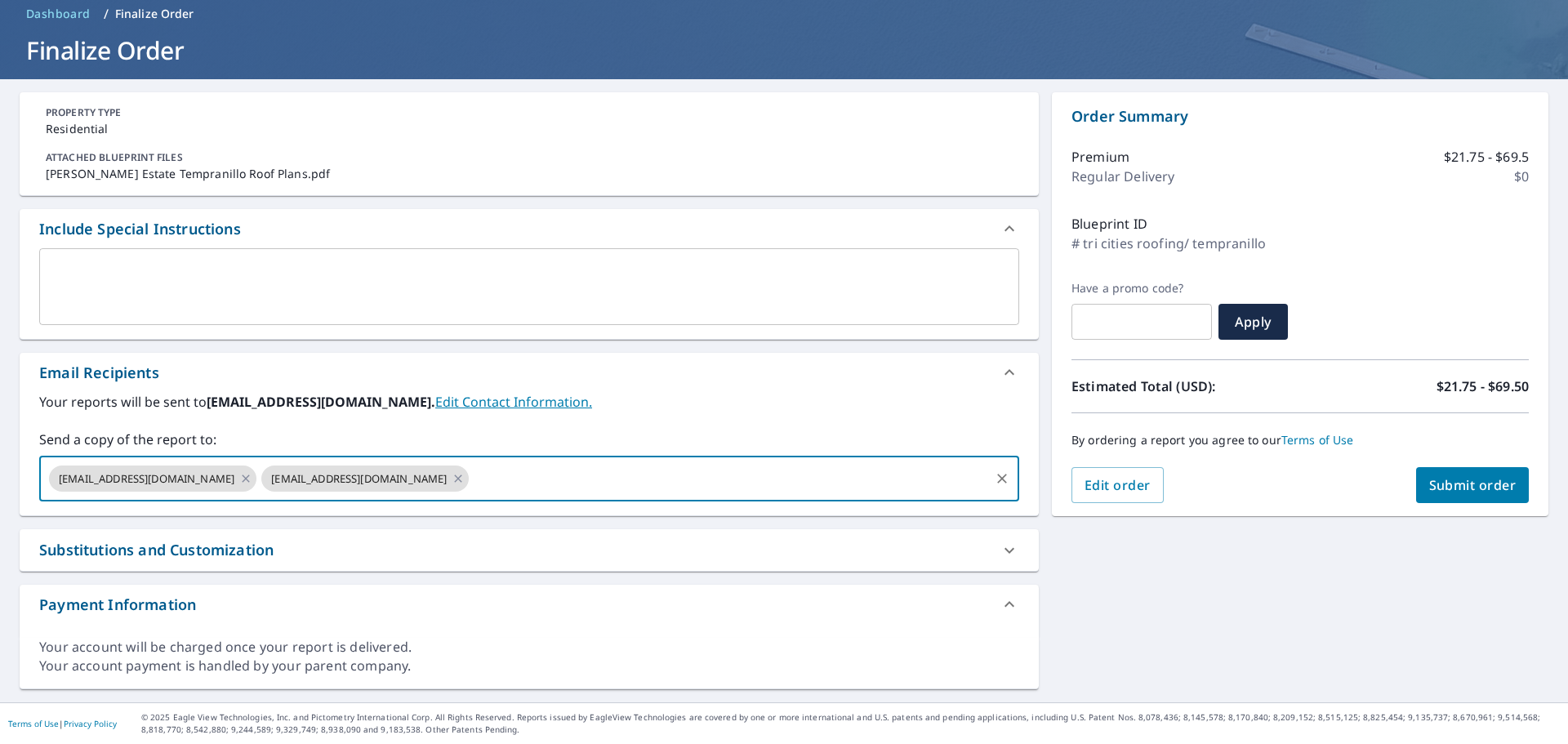
paste input "[EMAIL_ADDRESS][DOMAIN_NAME]"
type input "[EMAIL_ADDRESS][DOMAIN_NAME]"
checkbox input "true"
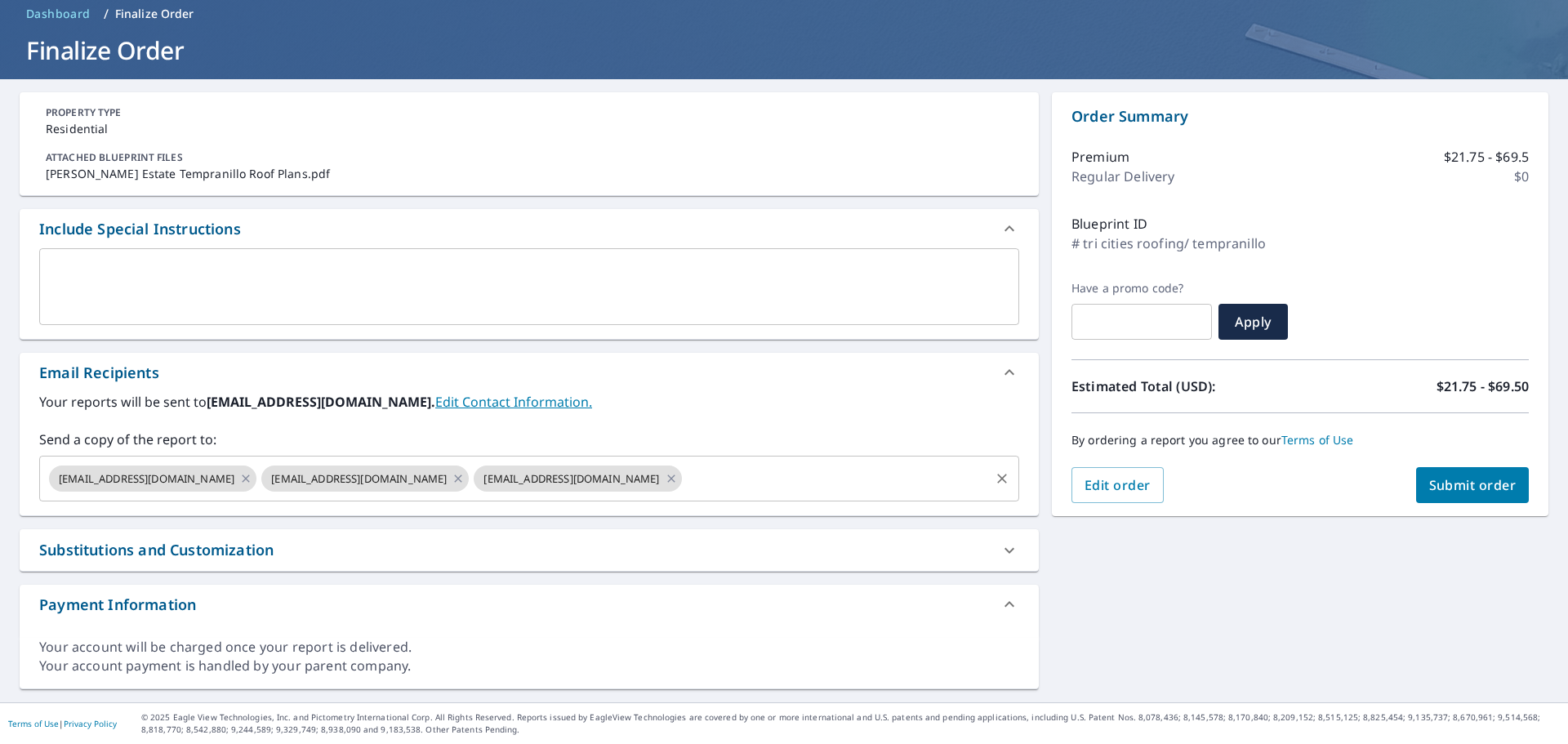
click at [684, 489] on input "text" at bounding box center [835, 478] width 303 height 31
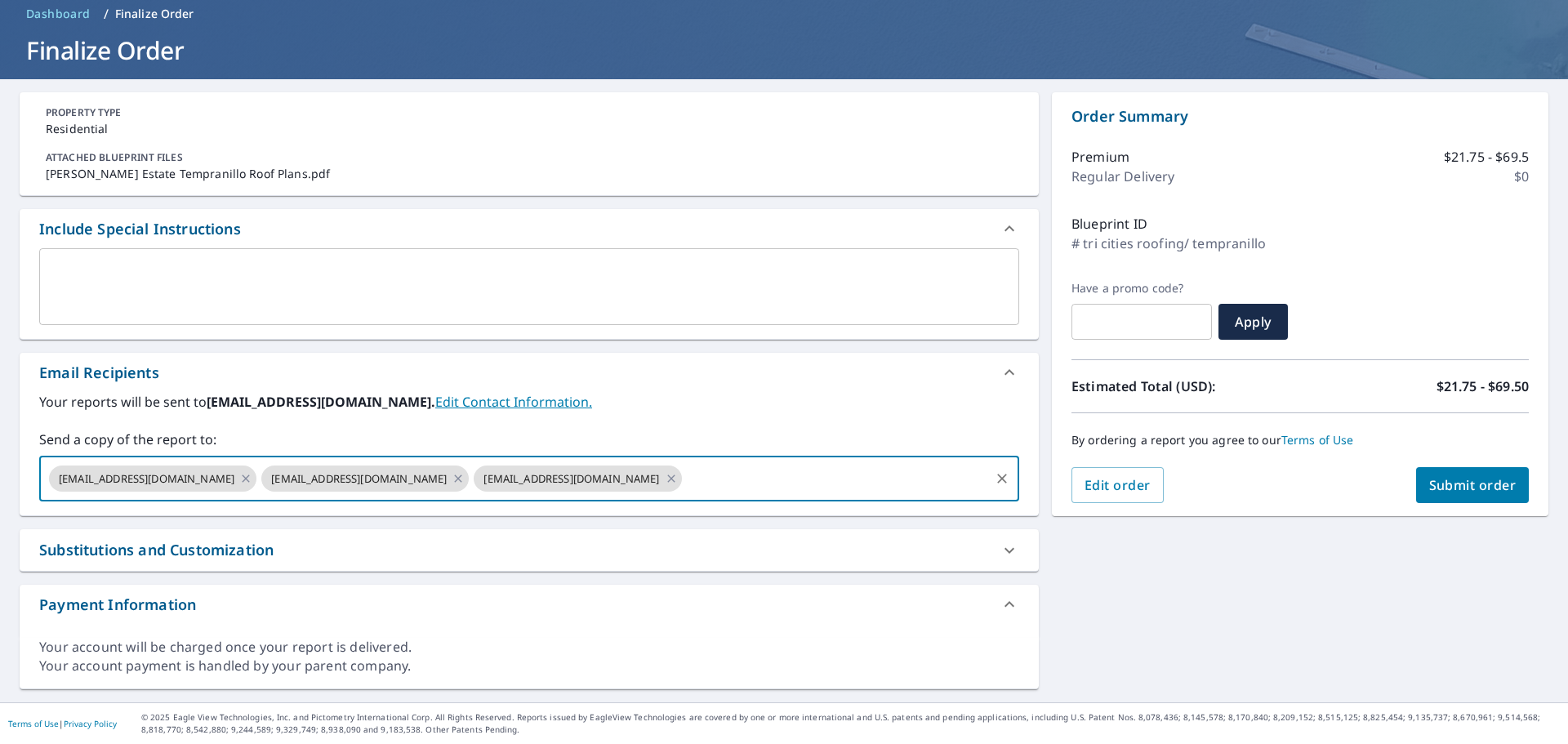
paste input "[EMAIL_ADDRESS][PERSON_NAME][DOMAIN_NAME]"
type input "[EMAIL_ADDRESS][PERSON_NAME][DOMAIN_NAME]"
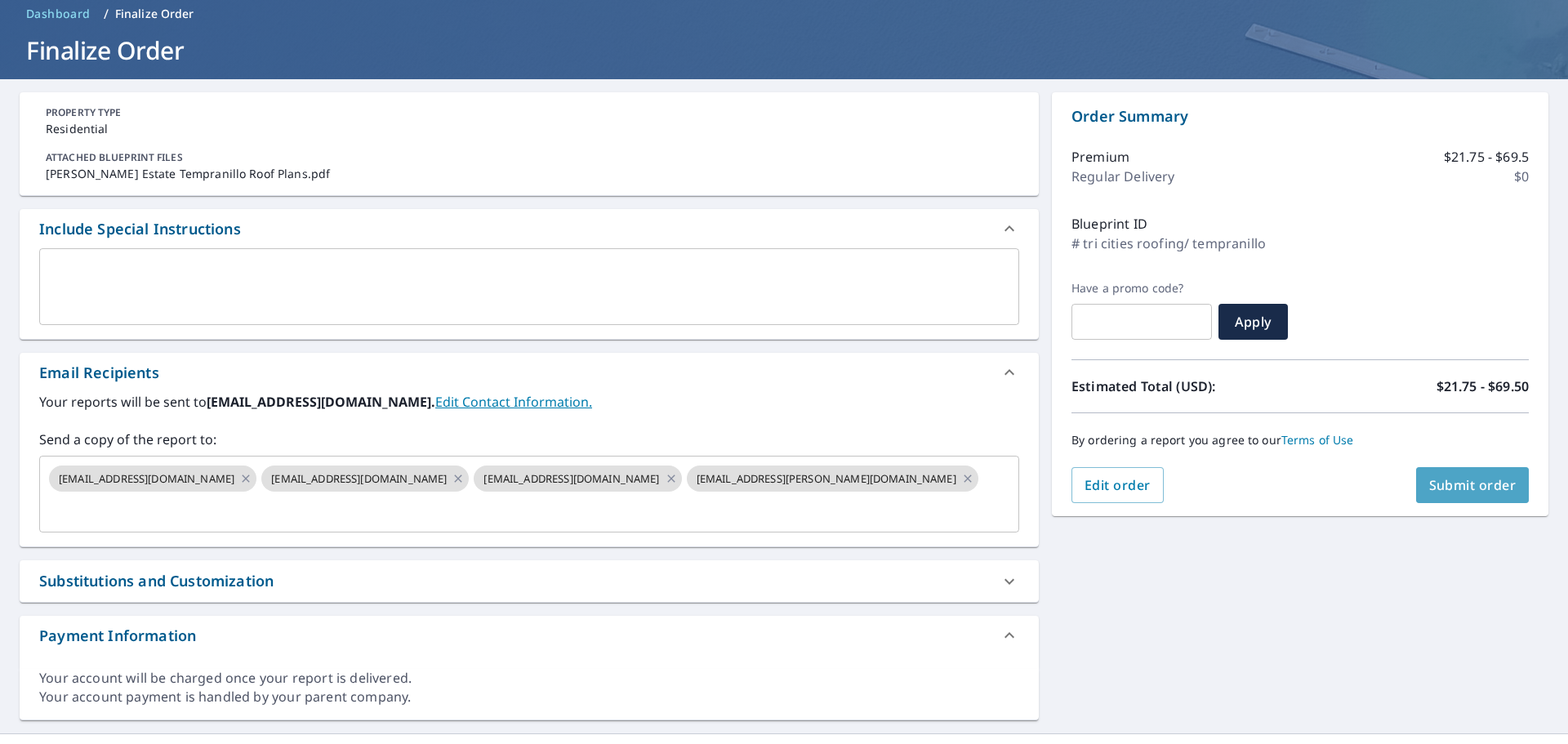
click at [1512, 479] on button "Submit order" at bounding box center [1473, 484] width 114 height 36
checkbox input "true"
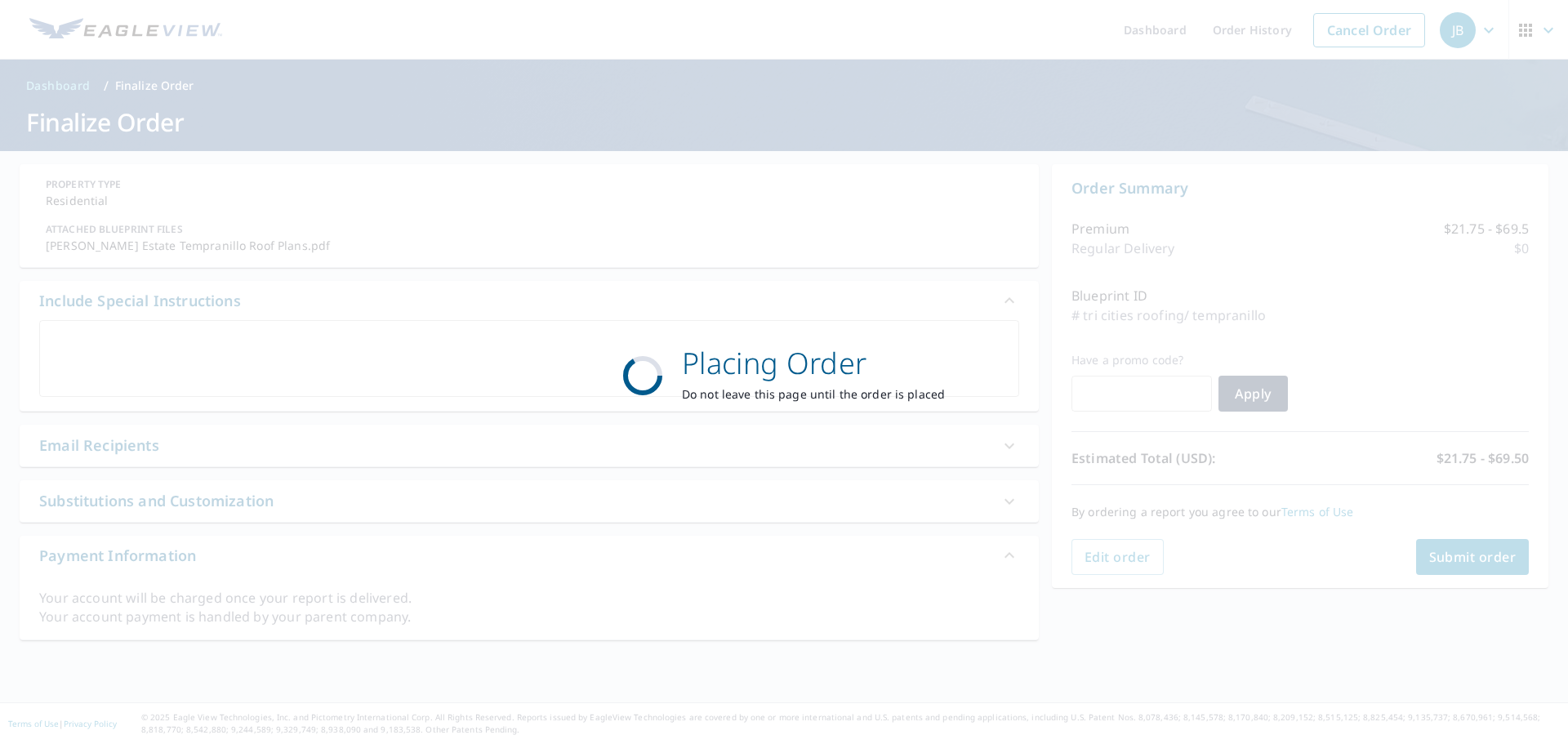
scroll to position [0, 0]
